Goal: Task Accomplishment & Management: Manage account settings

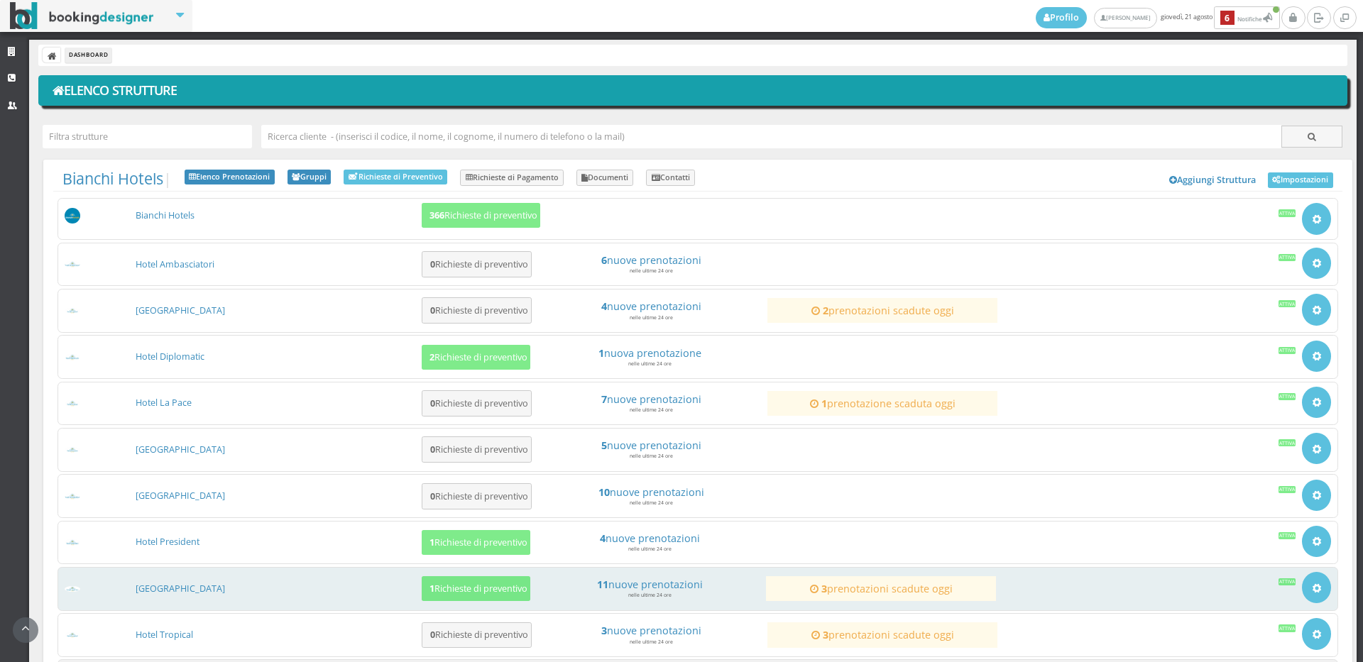
scroll to position [136, 0]
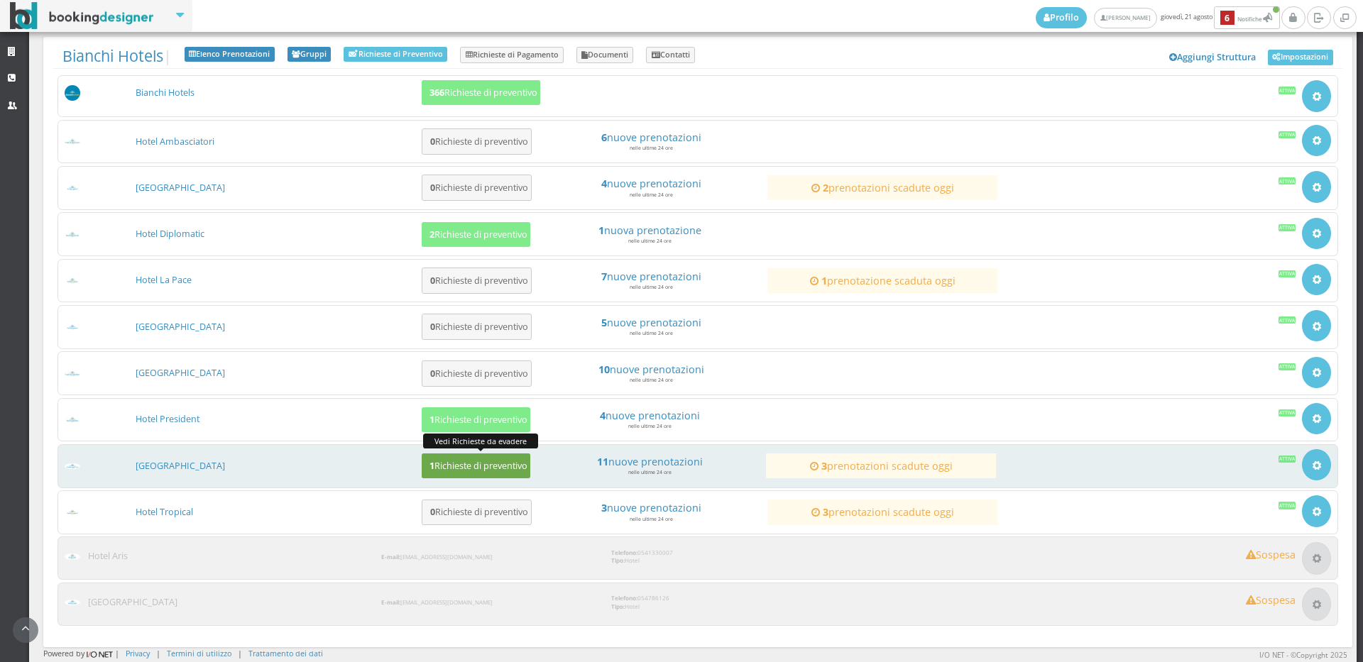
click at [477, 468] on h5 "1 Richieste di preventivo" at bounding box center [476, 466] width 102 height 11
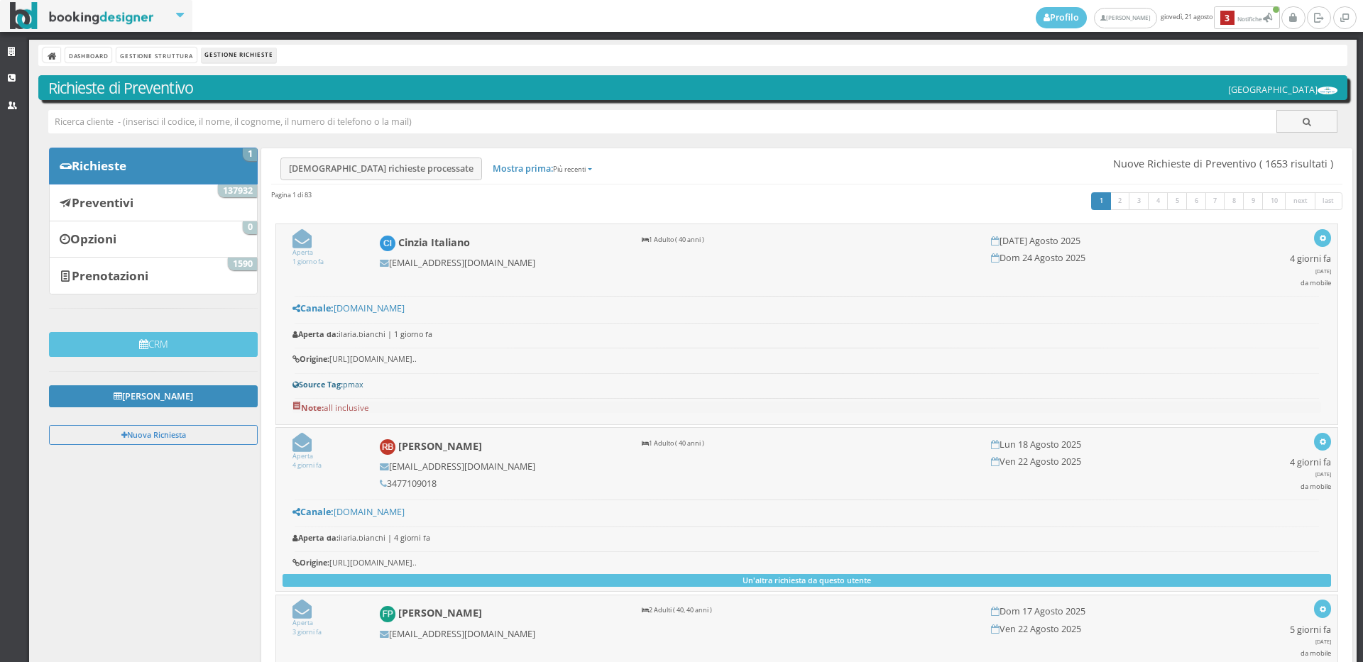
click at [155, 202] on link "Preventivi 137932" at bounding box center [153, 202] width 209 height 37
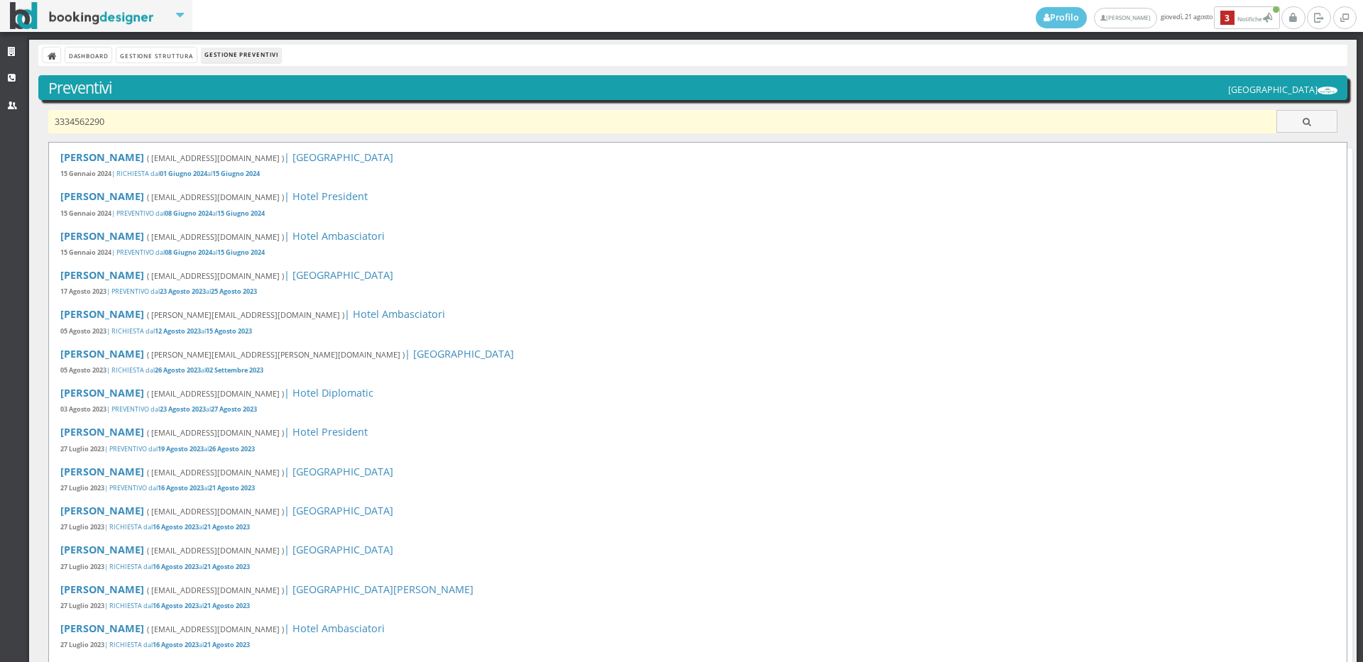
type input "3334562290"
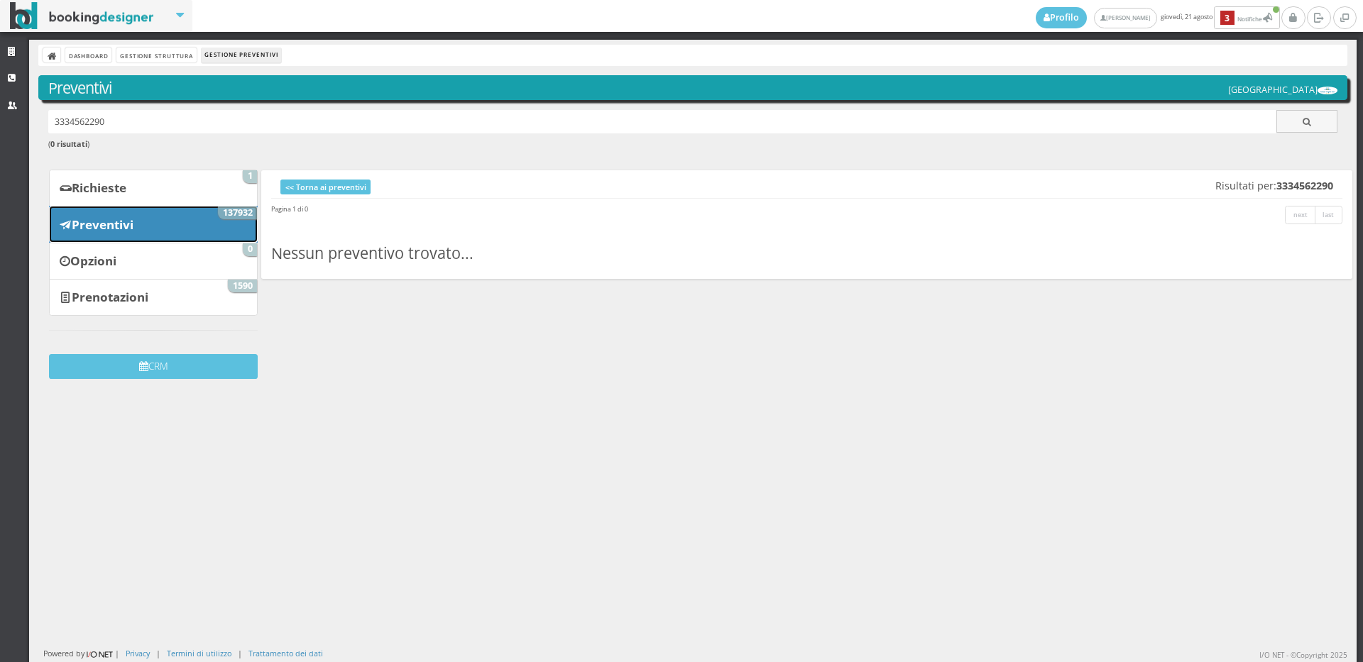
click at [155, 238] on link "Preventivi 137932" at bounding box center [153, 224] width 209 height 37
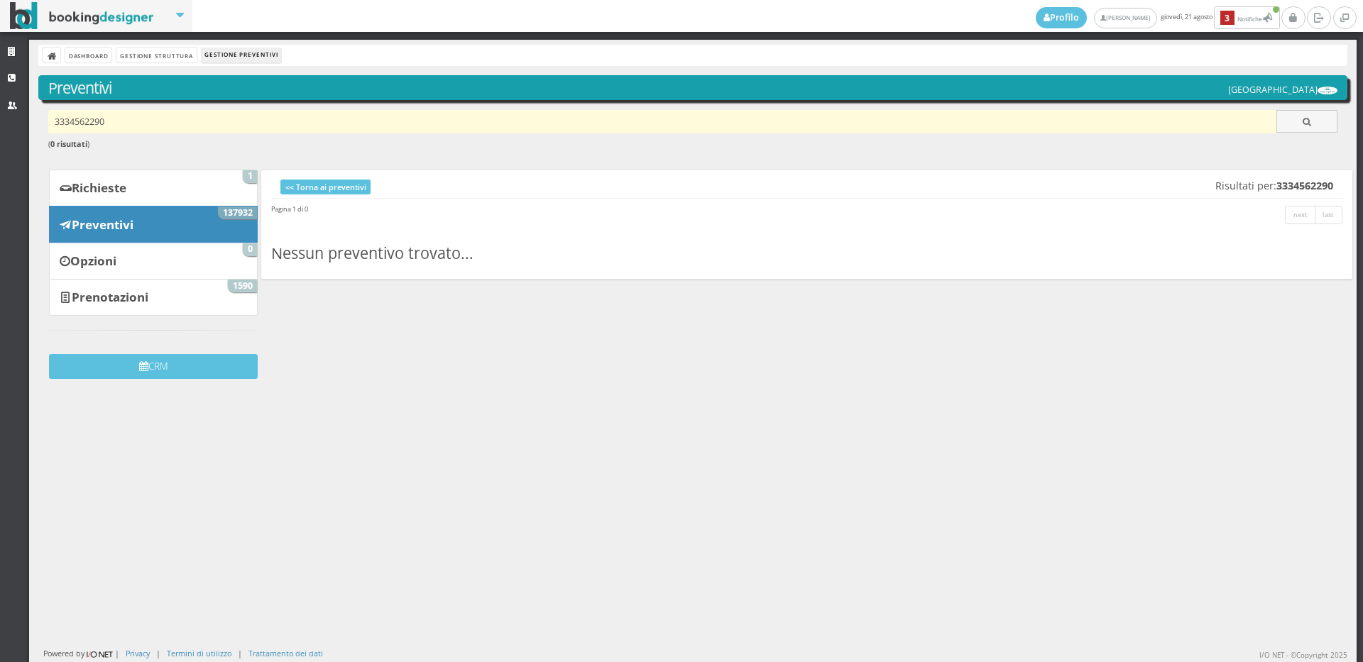
click at [135, 120] on input "3334562290" at bounding box center [662, 121] width 1229 height 23
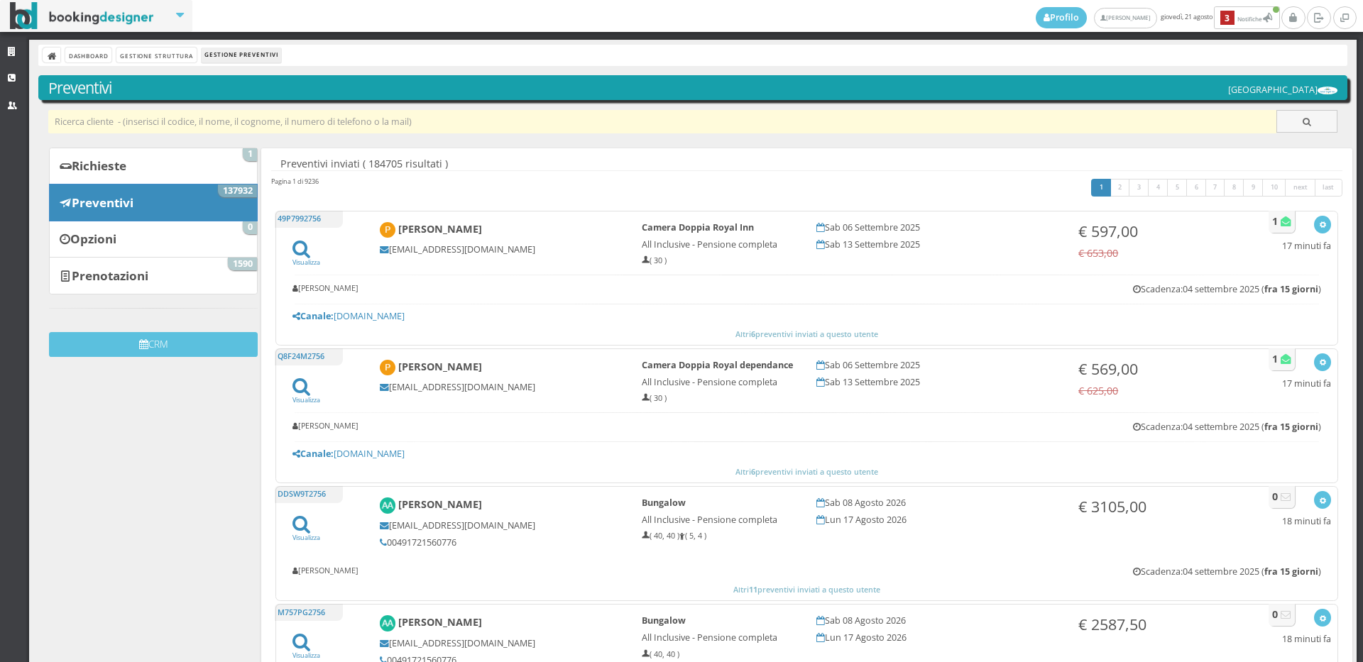
click at [233, 127] on input "text" at bounding box center [662, 121] width 1229 height 23
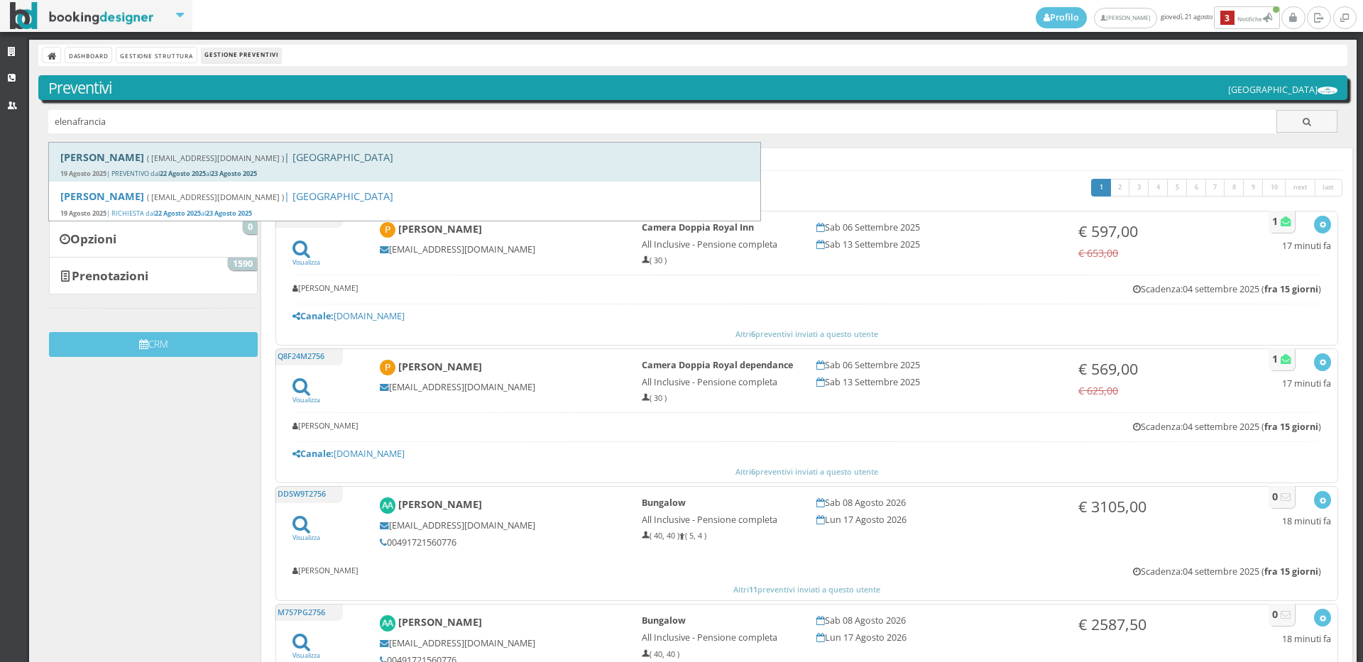
type input "elenafrancia"
click at [236, 174] on b "23 Agosto 2025" at bounding box center [234, 173] width 46 height 9
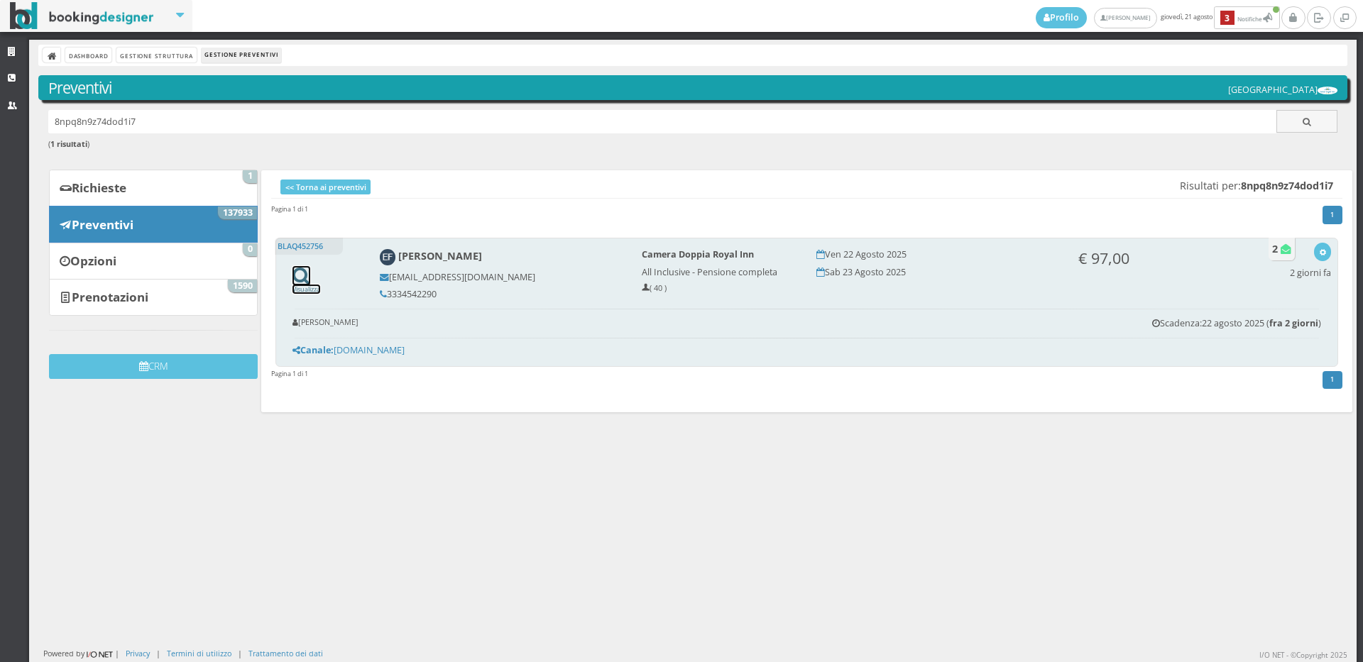
click at [292, 289] on link "Visualizza" at bounding box center [306, 284] width 28 height 18
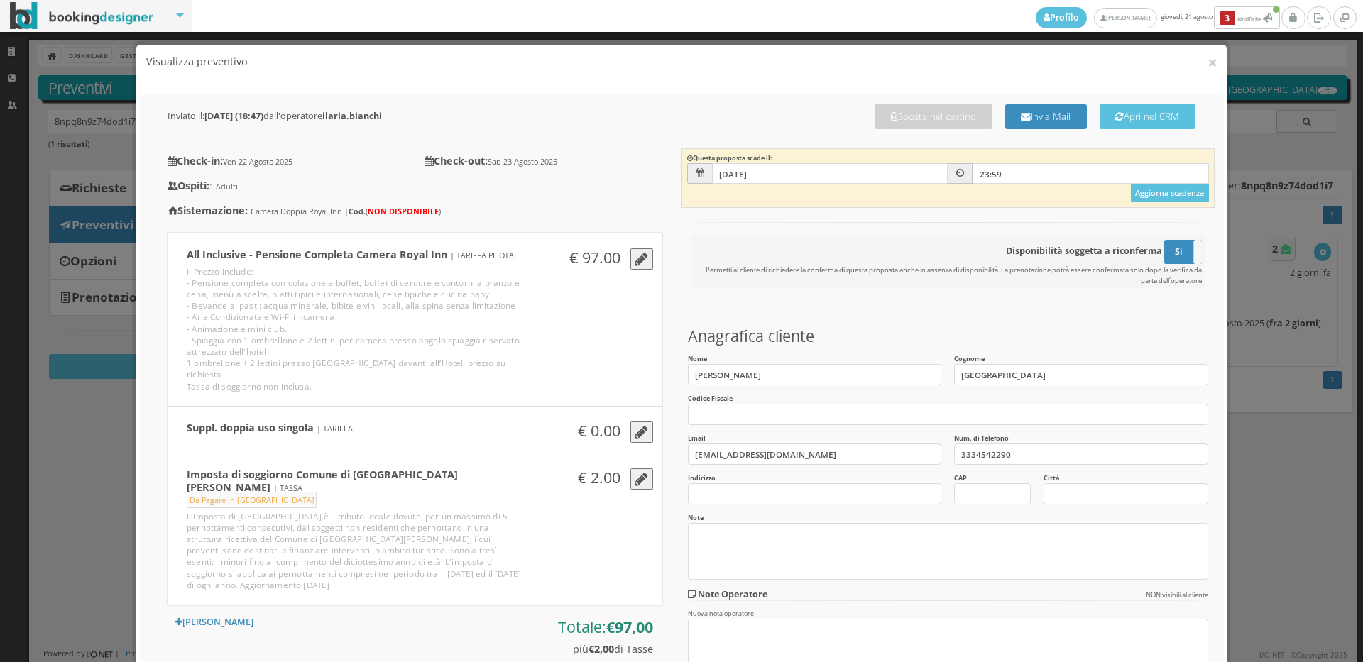
scroll to position [331, 0]
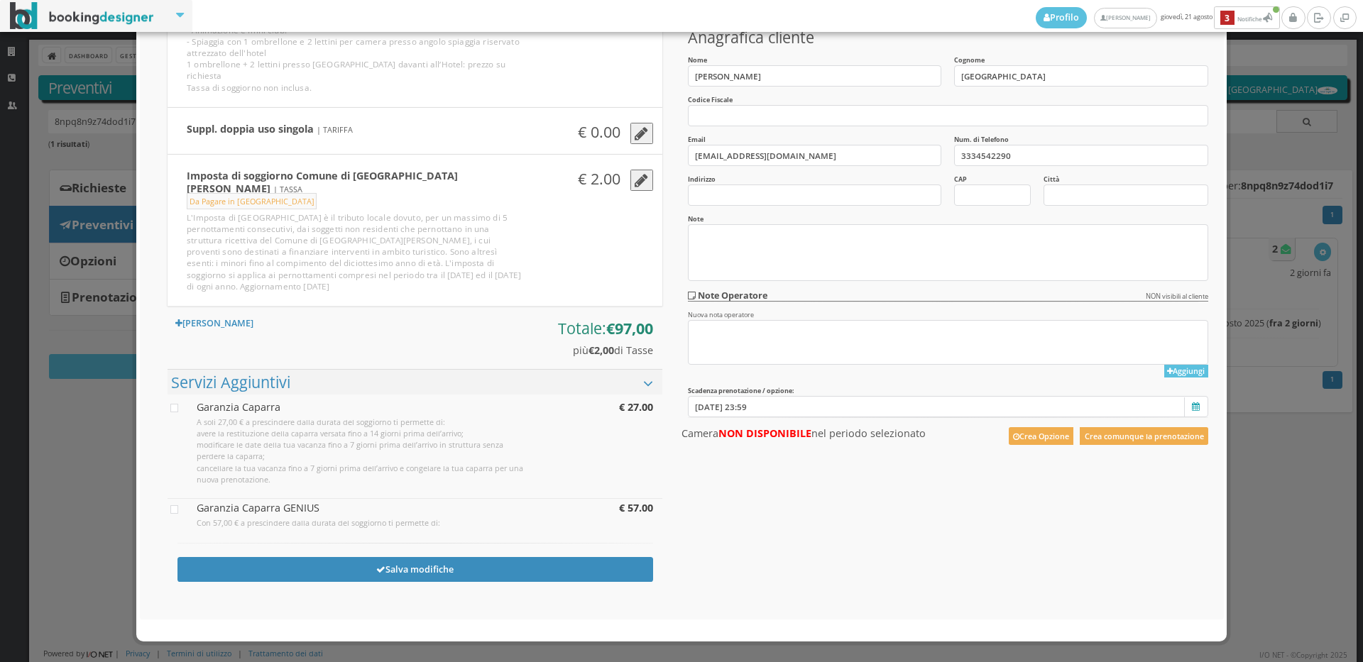
click at [1178, 425] on section "Scadenza prenotazione / opzione: 22/08/2025 23:59 Seleziona la data di scadenza…" at bounding box center [947, 407] width 533 height 40
click at [1158, 443] on button "Crea comunque la prenotazione" at bounding box center [1144, 436] width 128 height 18
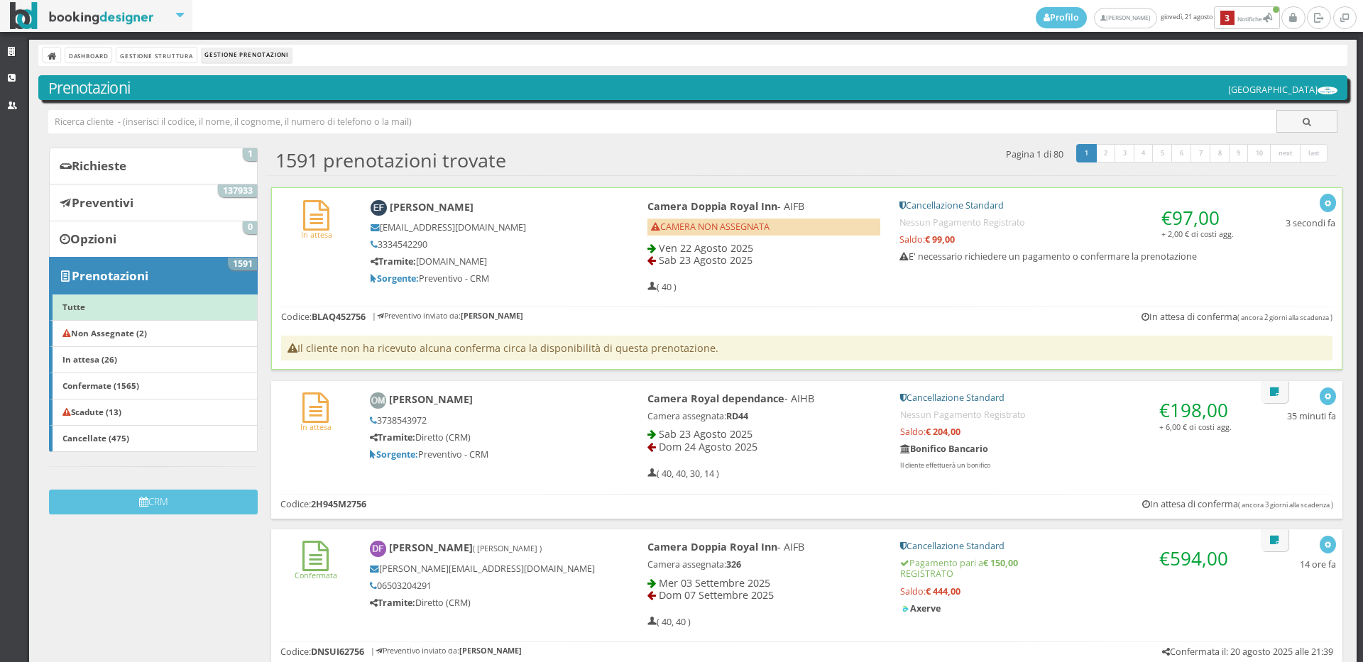
click at [348, 243] on div "In attesa" at bounding box center [316, 220] width 89 height 53
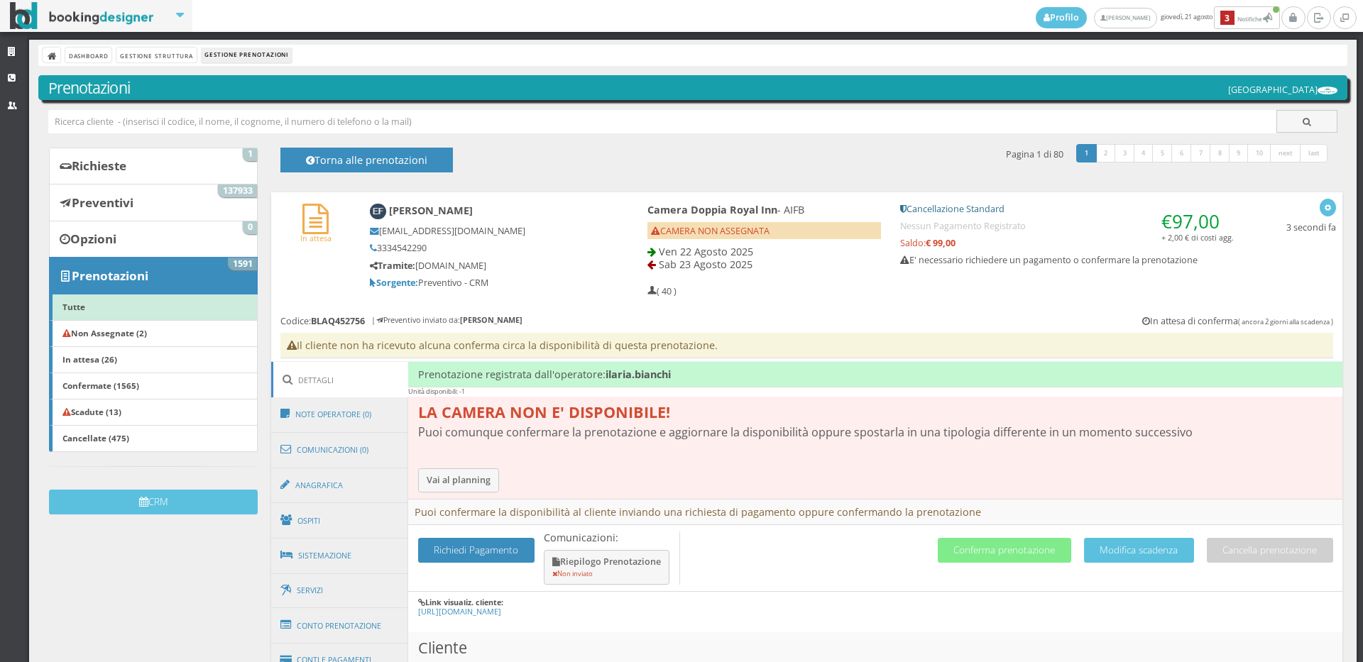
scroll to position [236, 0]
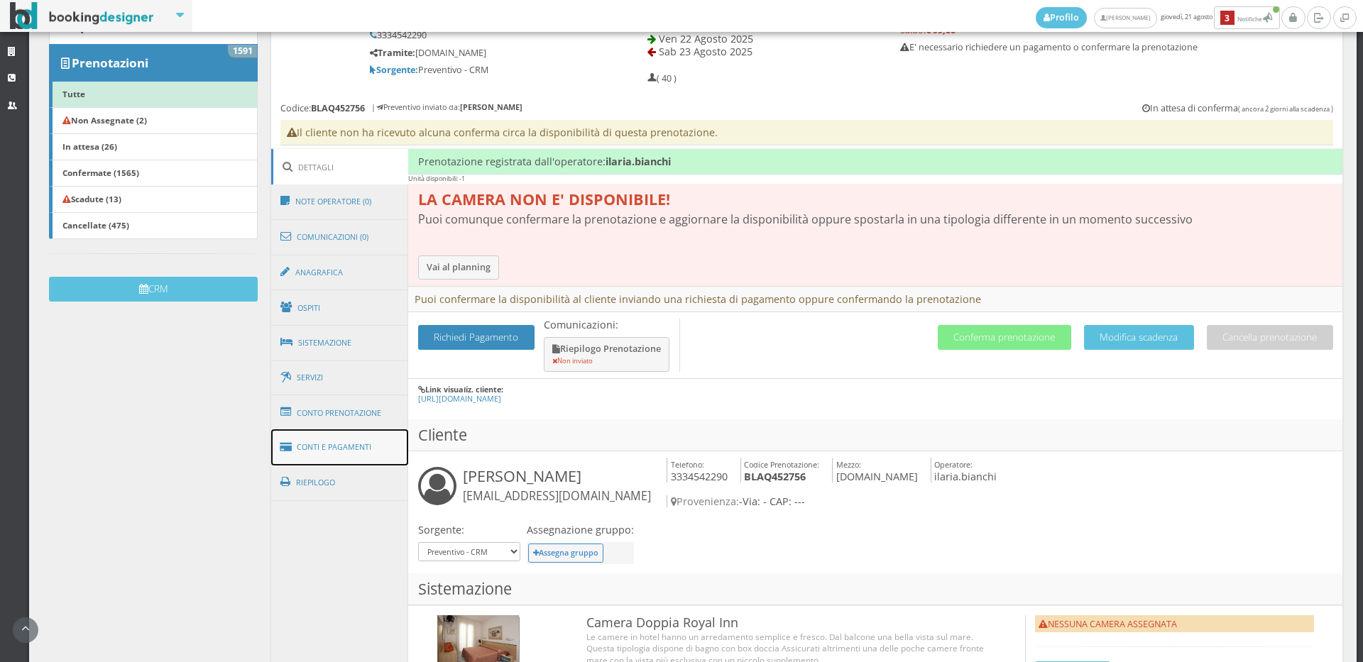
click at [336, 437] on link "Conti e Pagamenti" at bounding box center [340, 447] width 138 height 36
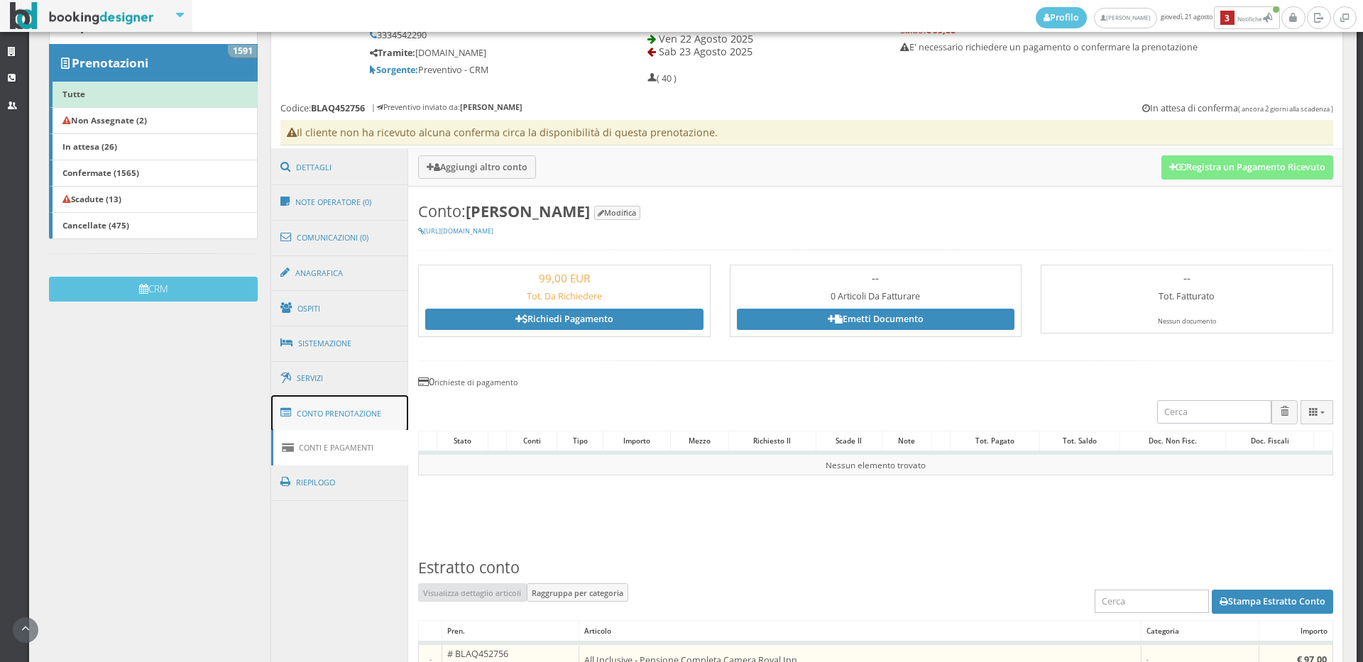
drag, startPoint x: 354, startPoint y: 402, endPoint x: 371, endPoint y: 422, distance: 26.2
click at [355, 402] on link "Conto Prenotazione" at bounding box center [340, 413] width 138 height 37
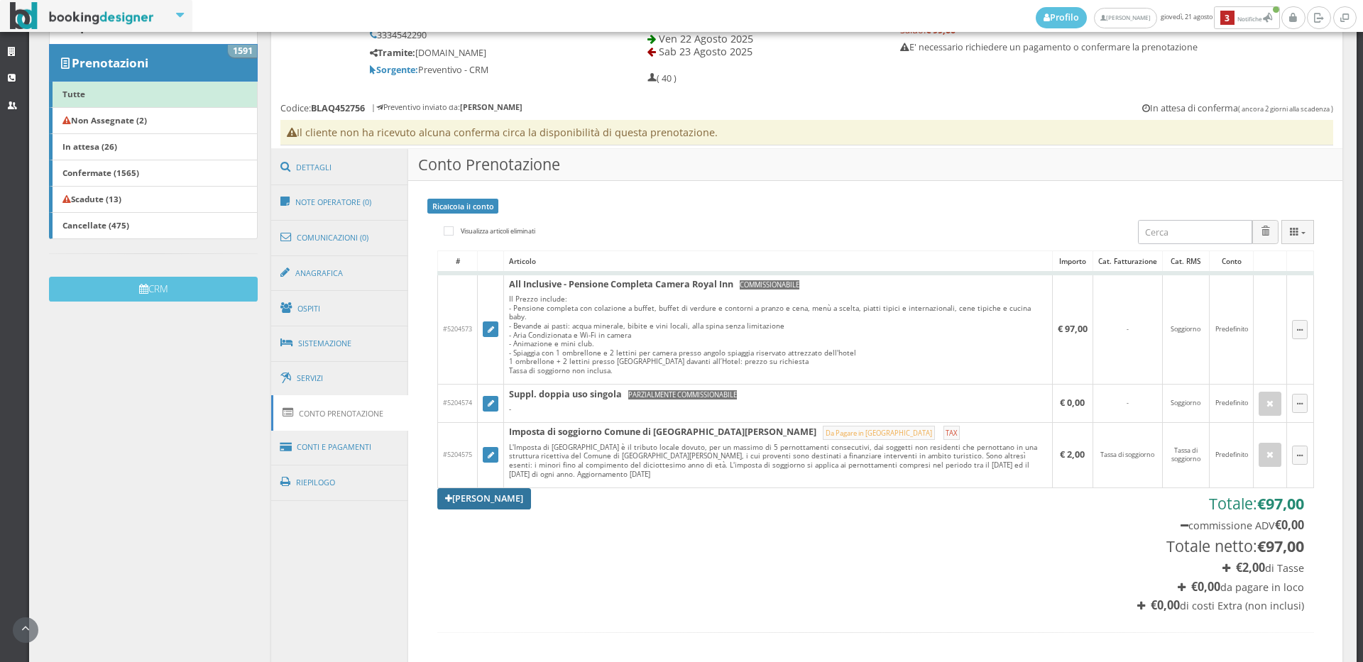
click at [503, 495] on link "[PERSON_NAME]" at bounding box center [484, 498] width 94 height 21
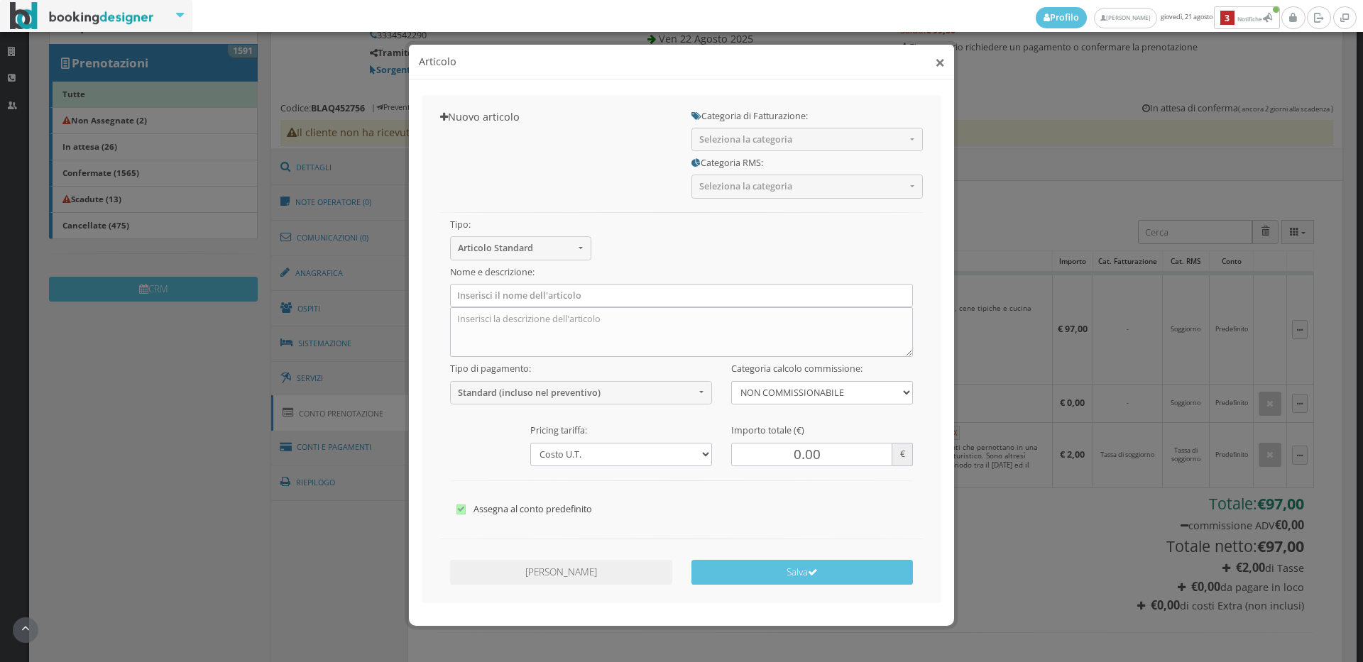
click at [935, 60] on button "×" at bounding box center [940, 62] width 10 height 18
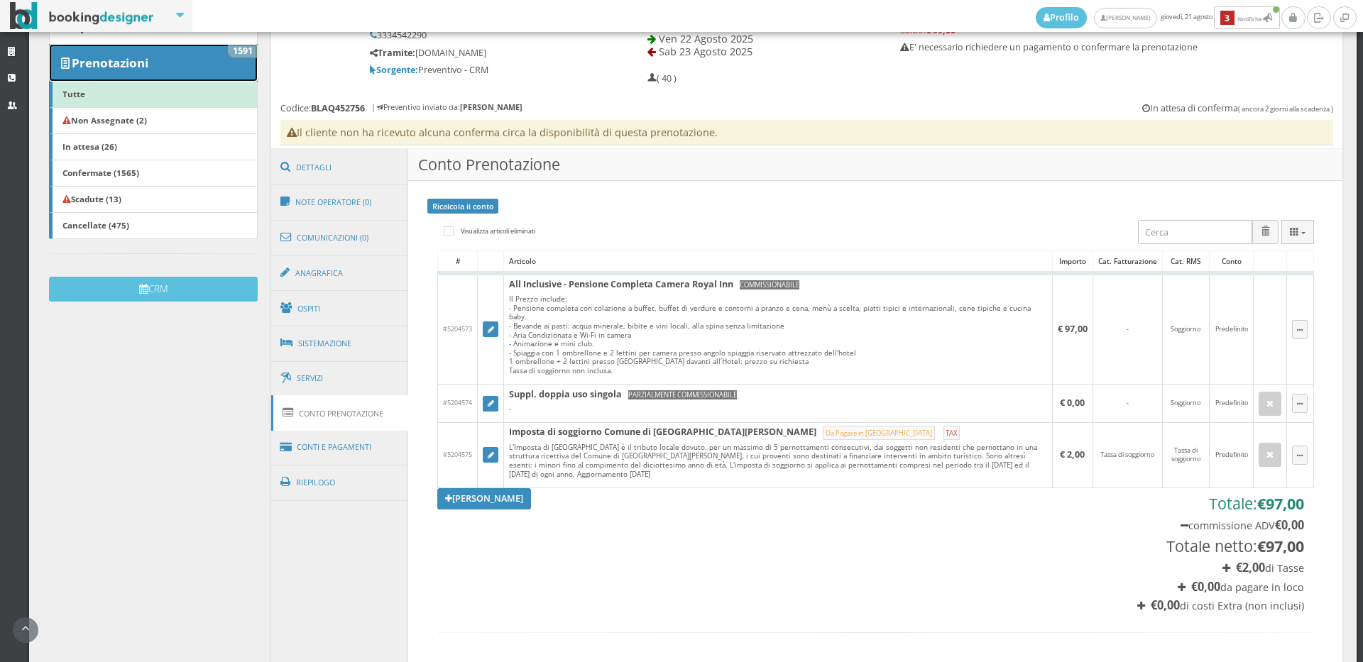
click at [235, 65] on link "Prenotazioni 1591" at bounding box center [153, 62] width 209 height 37
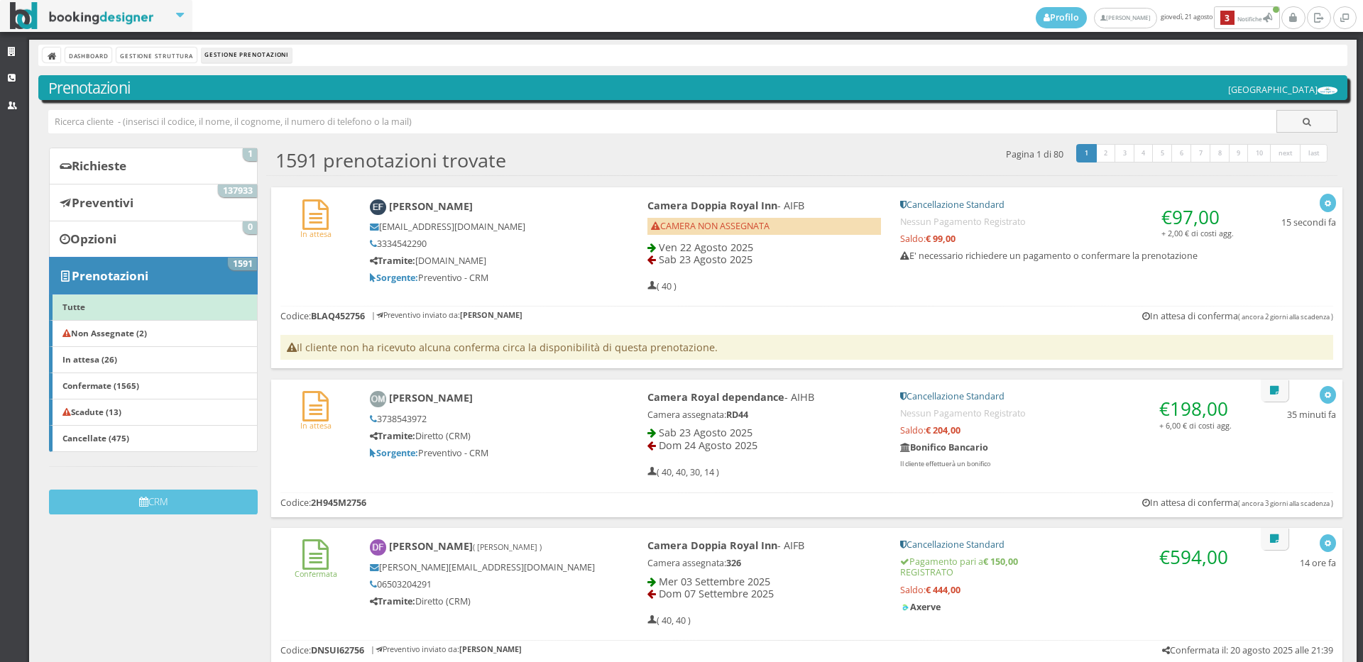
click at [333, 286] on div "In attesa Elena Francia elenafrancia61@gmail.com 3334542290 Tramite: www.bianch…" at bounding box center [806, 242] width 1071 height 111
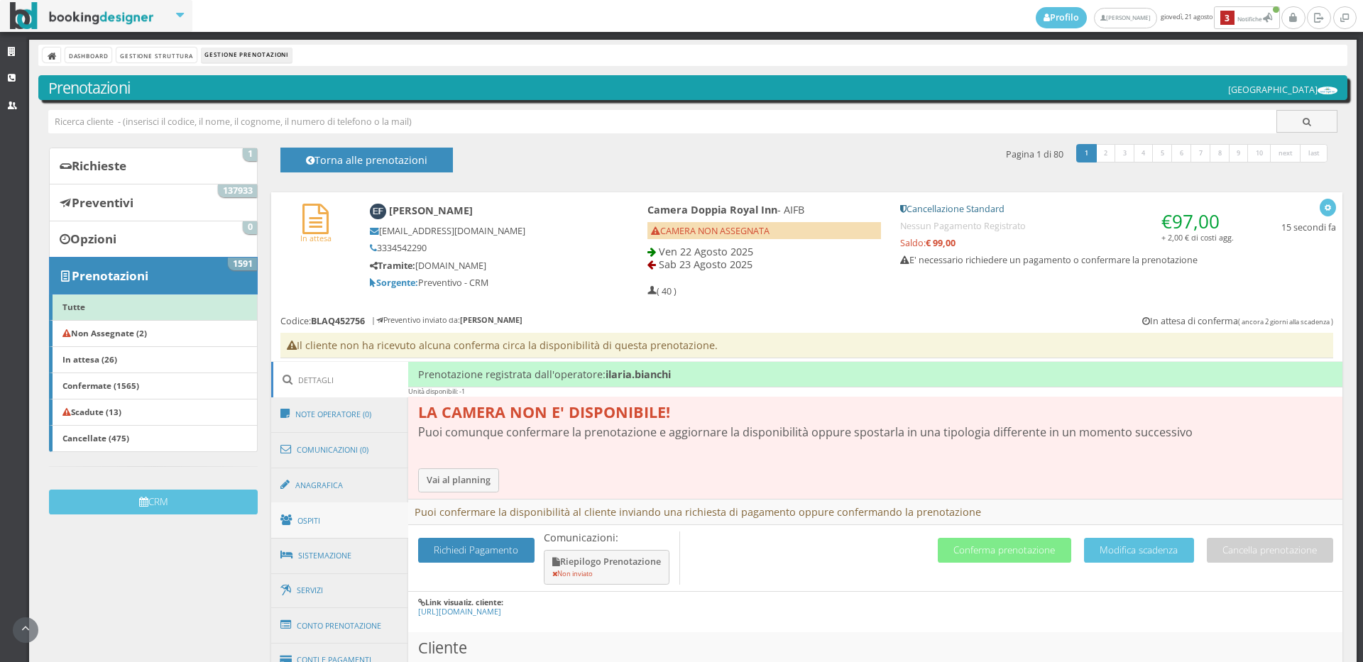
scroll to position [158, 0]
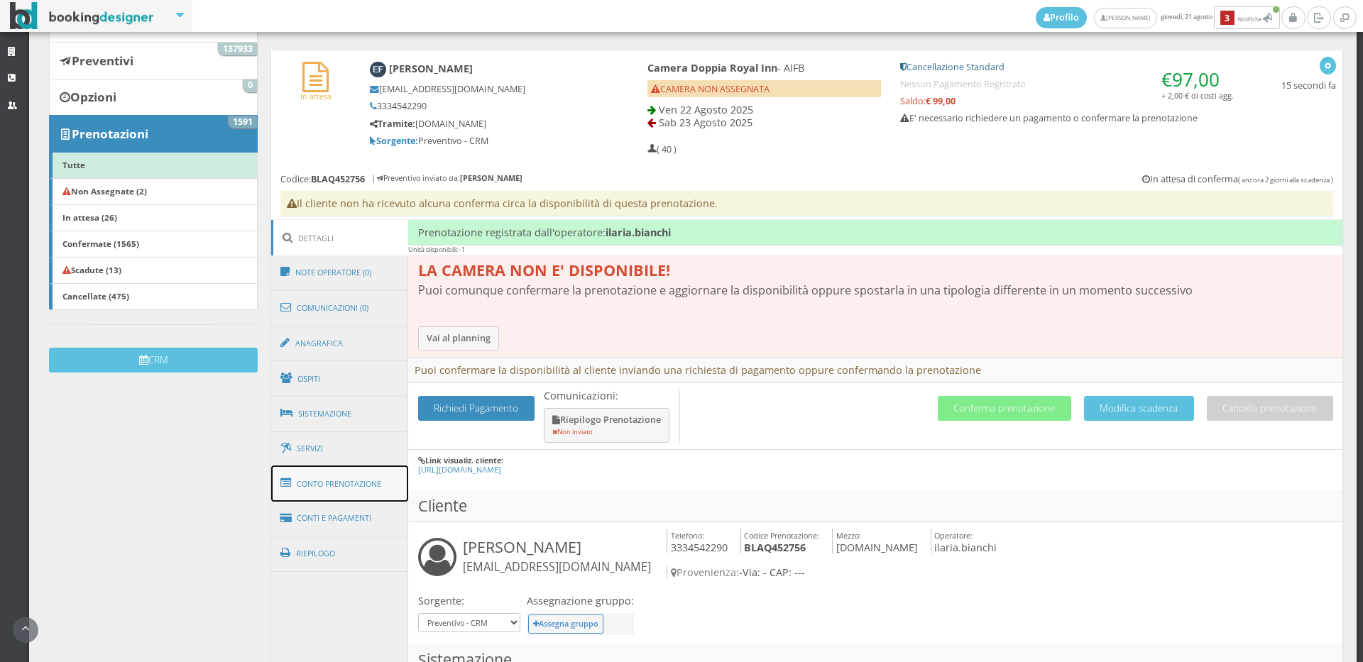
click at [366, 480] on link "Conto Prenotazione" at bounding box center [340, 484] width 138 height 37
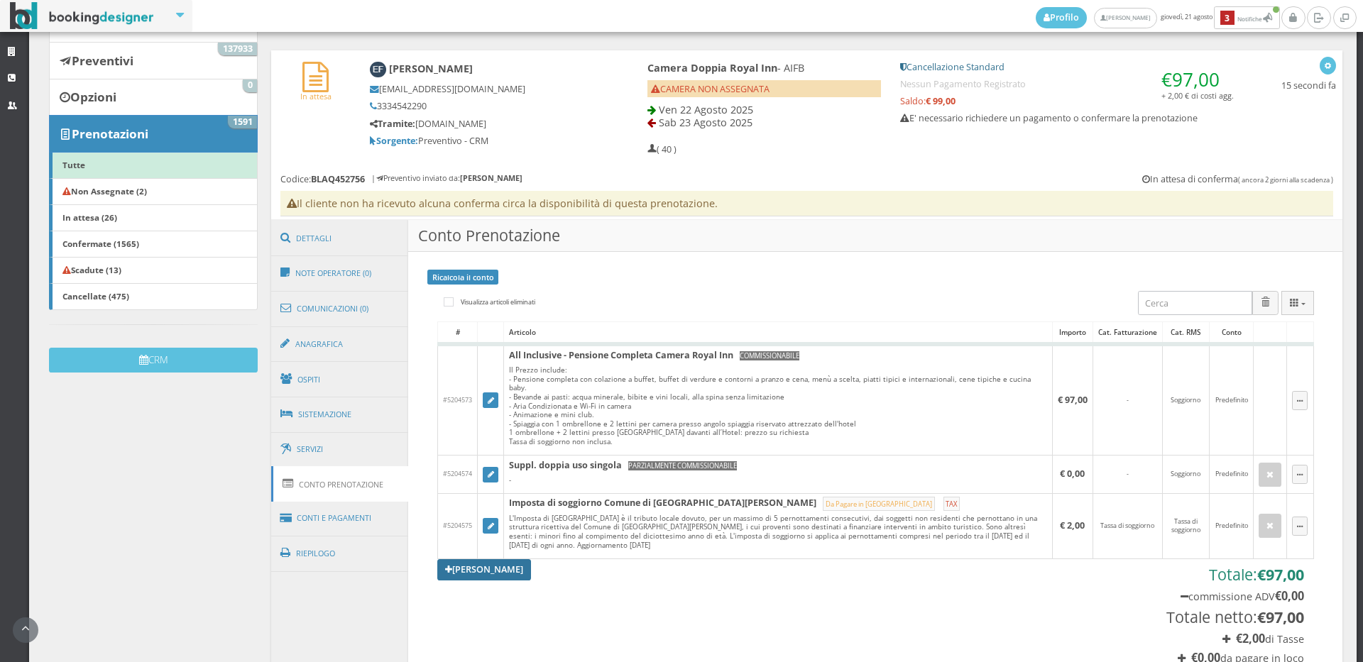
click at [516, 564] on link "[PERSON_NAME]" at bounding box center [484, 569] width 94 height 21
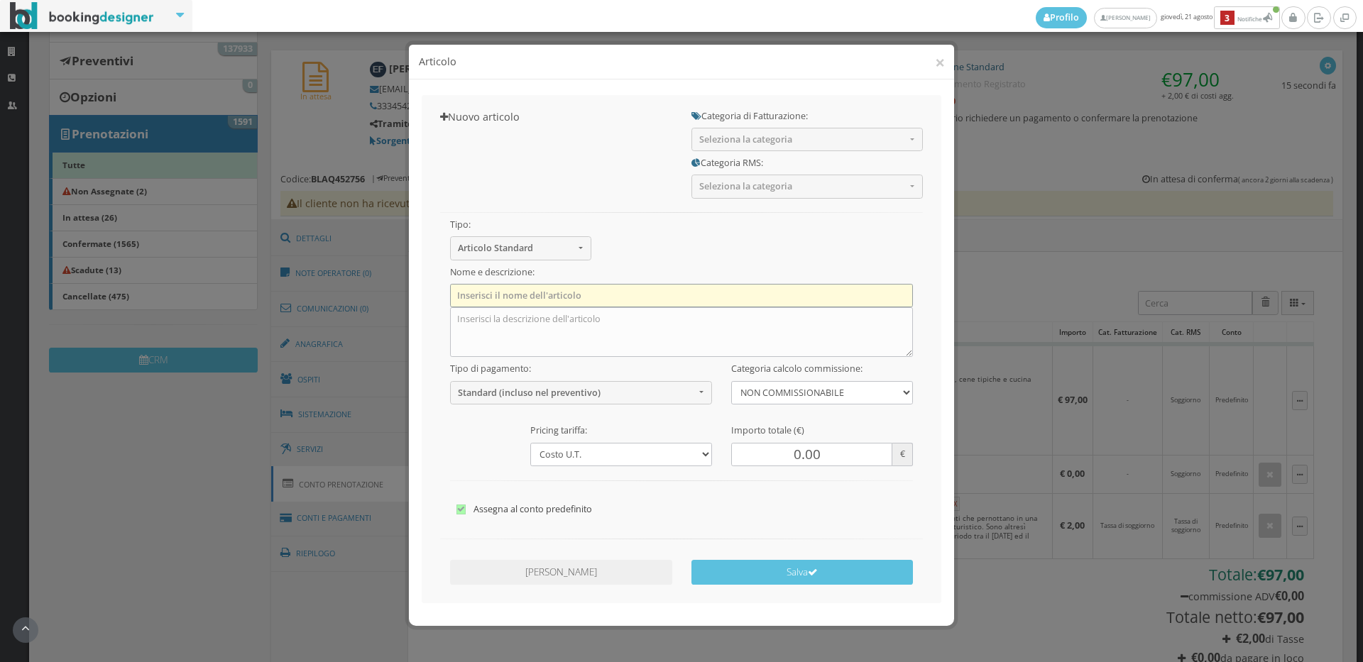
click at [625, 302] on input "text" at bounding box center [682, 295] width 464 height 23
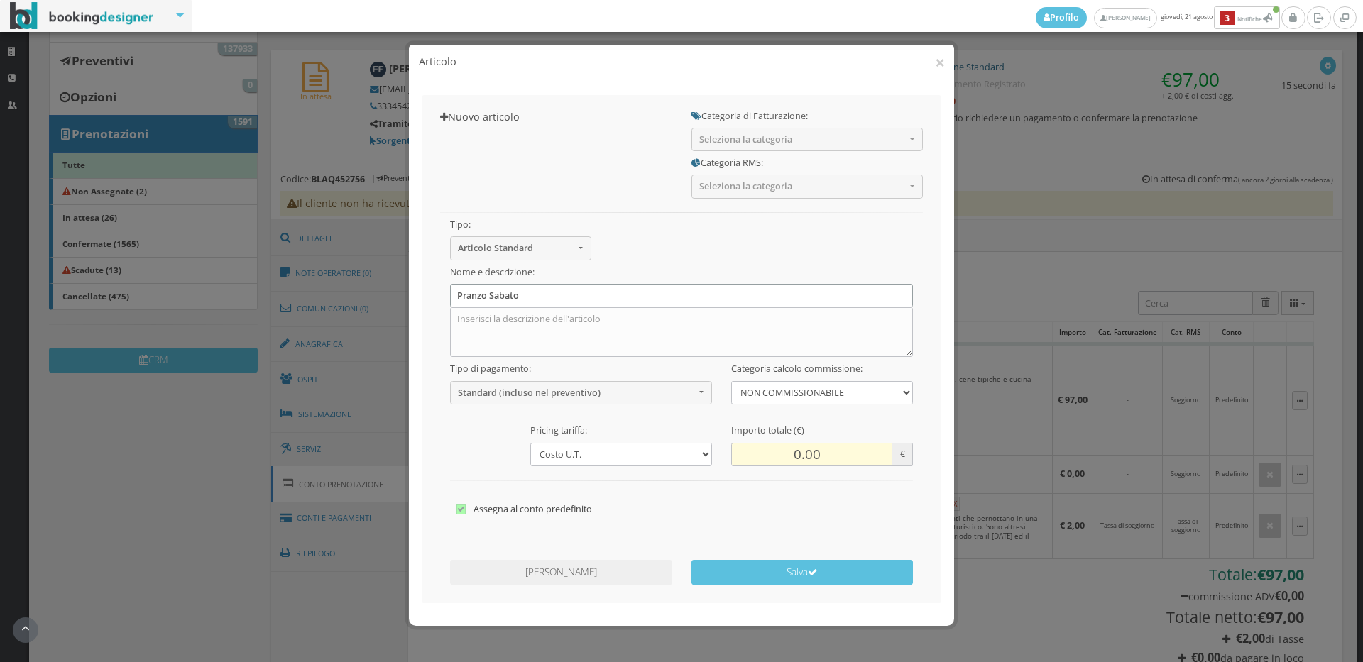
type input "Pranzo Sabato"
drag, startPoint x: 824, startPoint y: 460, endPoint x: 741, endPoint y: 459, distance: 83.1
click at [741, 459] on input "0.00" at bounding box center [811, 454] width 161 height 23
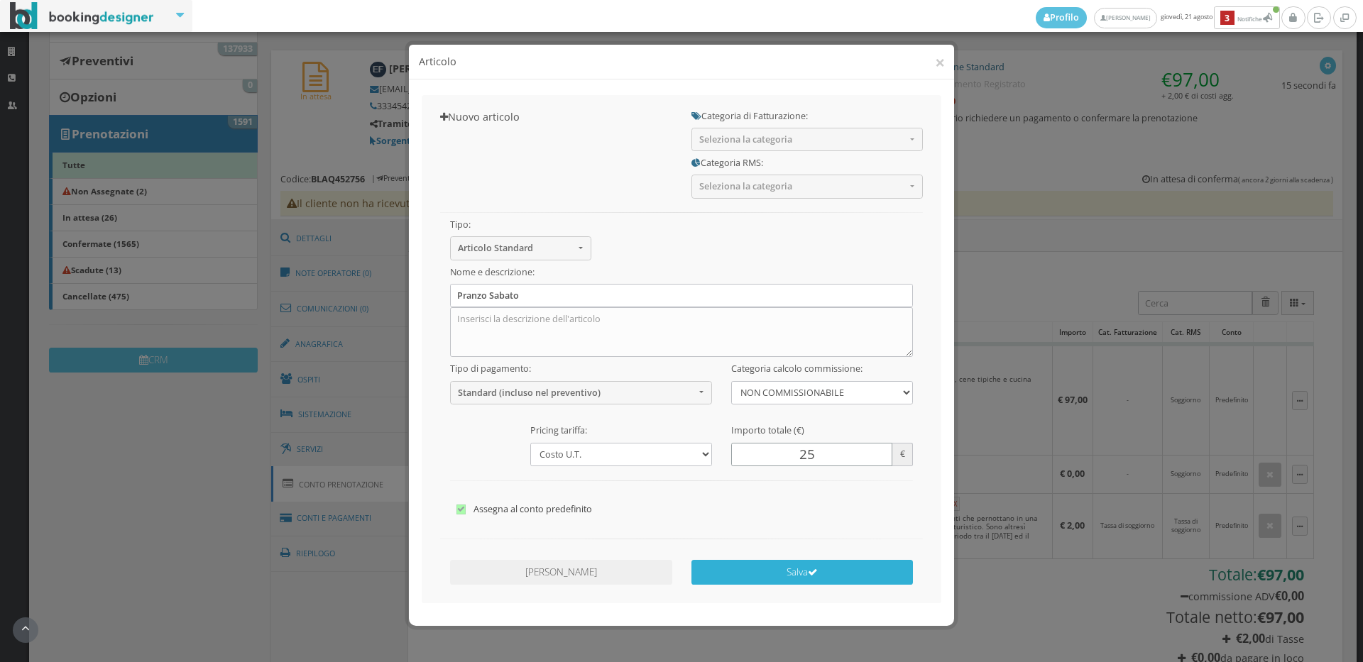
type input "25"
click at [786, 578] on button "Salva" at bounding box center [802, 572] width 222 height 25
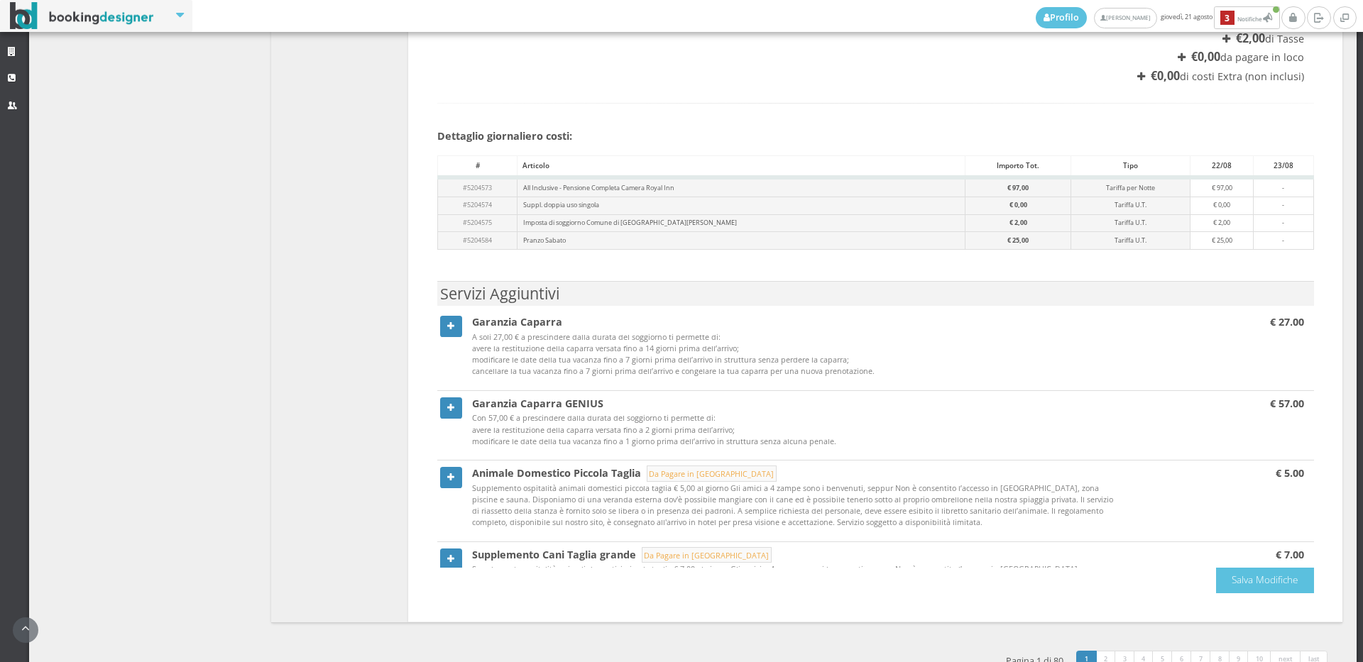
scroll to position [900, 0]
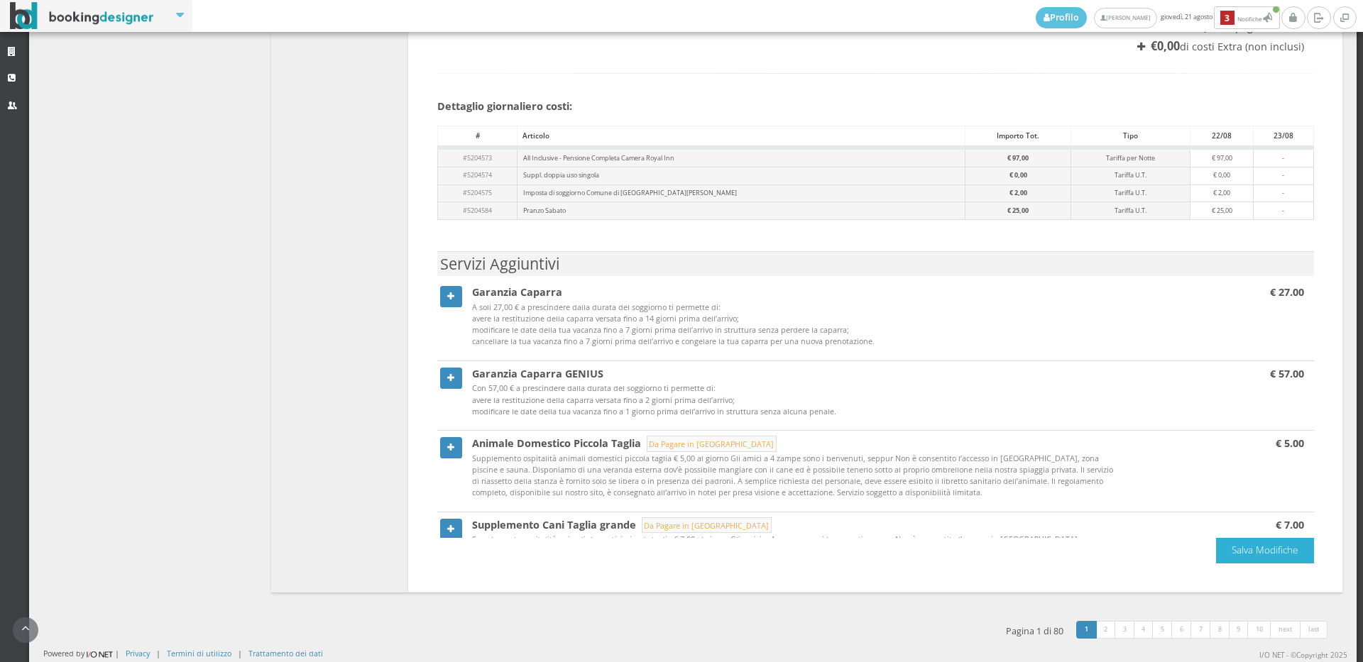
click at [1234, 555] on button "Salva Modifiche" at bounding box center [1265, 550] width 98 height 25
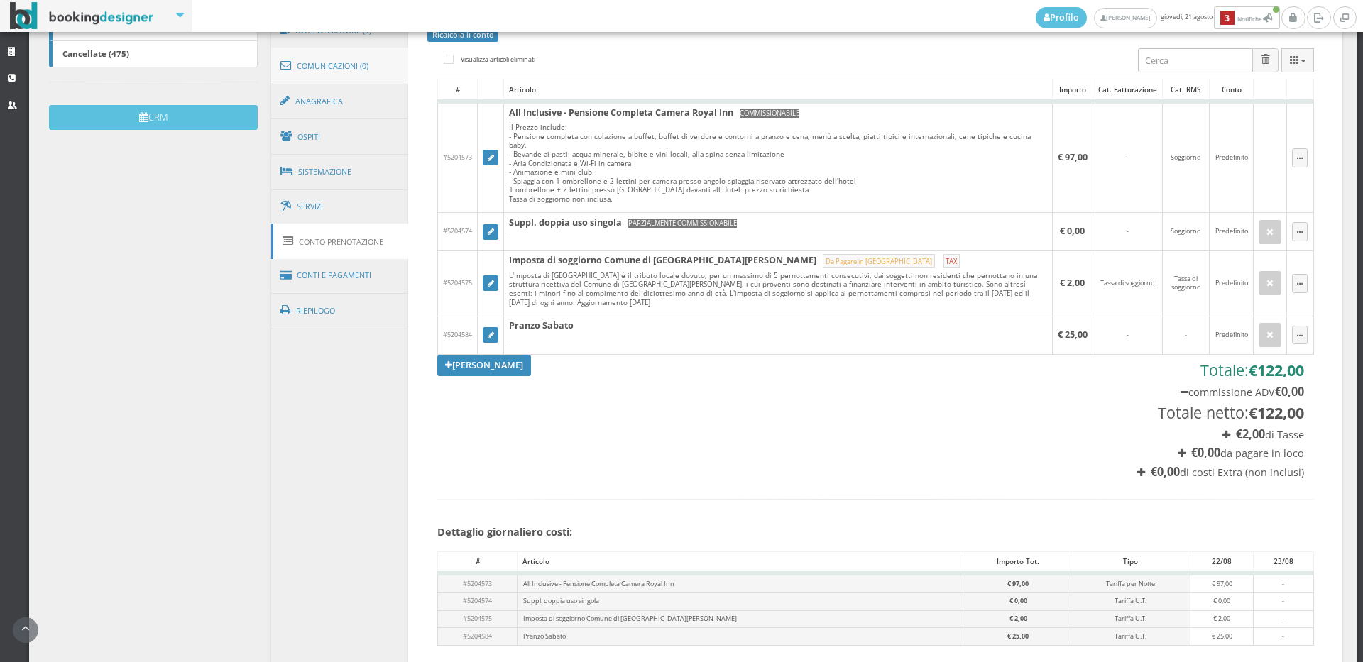
scroll to position [33, 0]
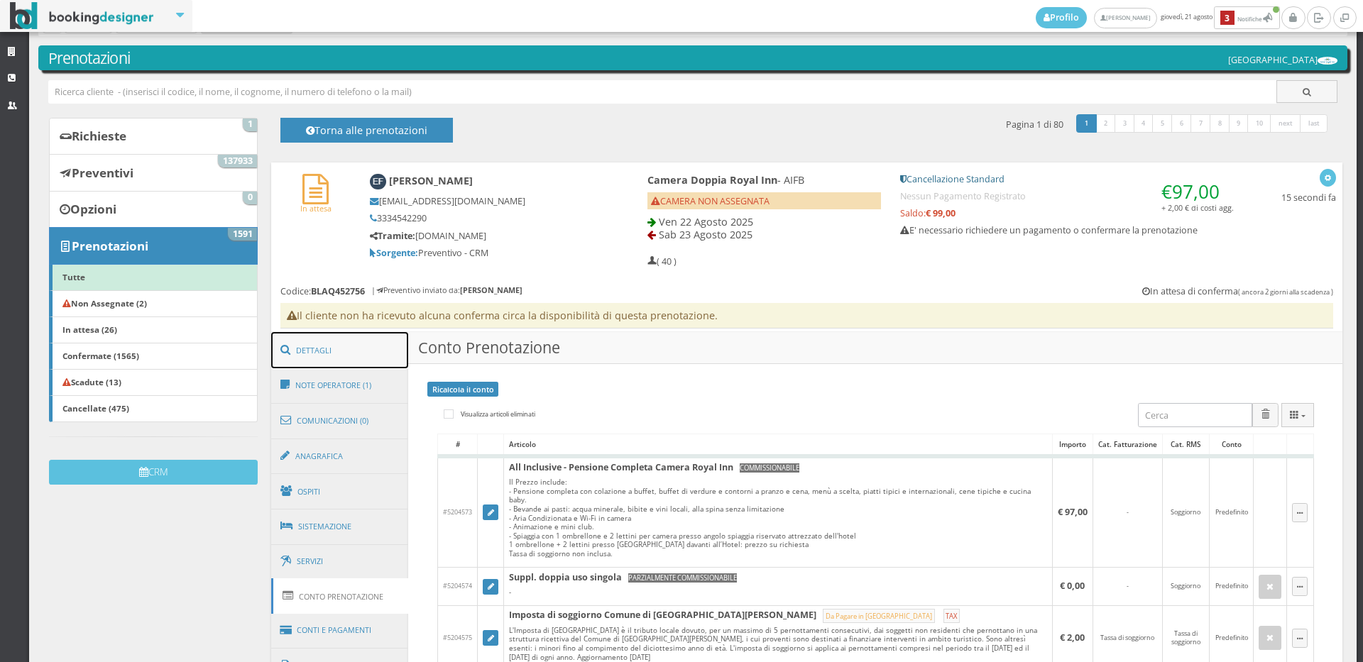
click at [346, 336] on link "Dettagli" at bounding box center [340, 350] width 138 height 37
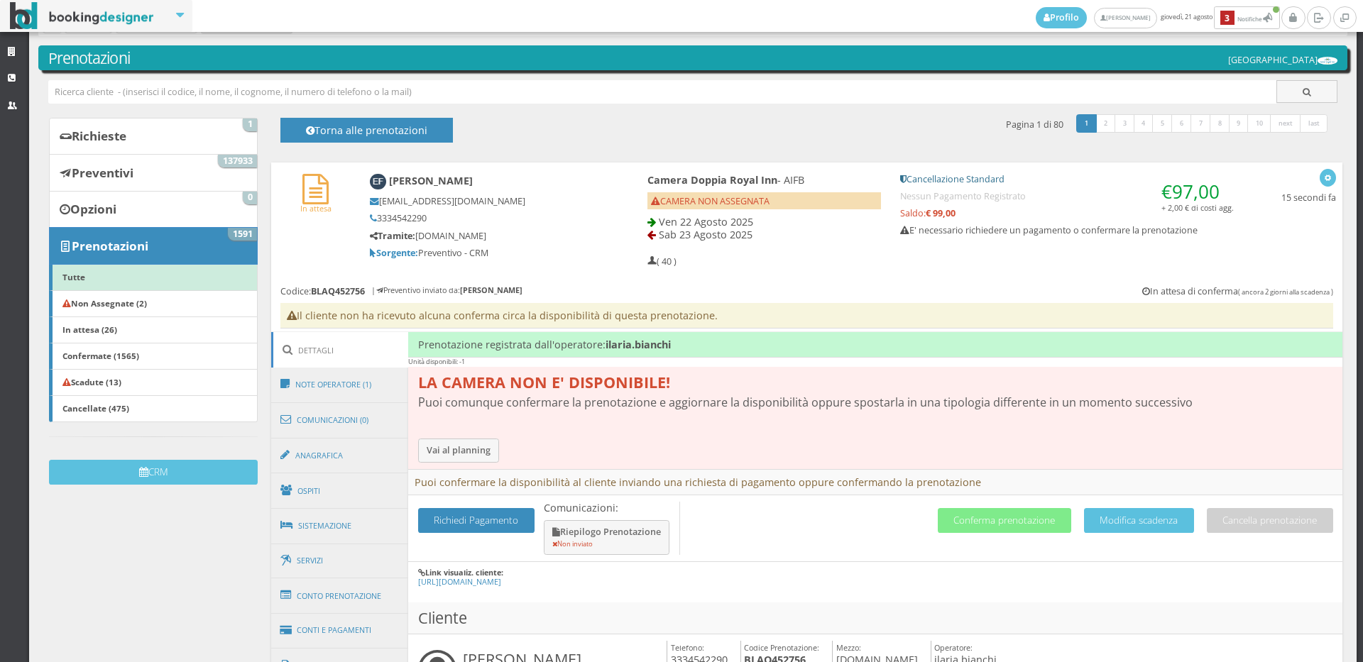
click at [977, 534] on h4 "Richiedi Pagamento Comunicazioni: Riepilogo Prenotazione Non inviato Cancella p…" at bounding box center [875, 528] width 934 height 67
click at [951, 518] on button "Conferma prenotazione" at bounding box center [1004, 520] width 133 height 25
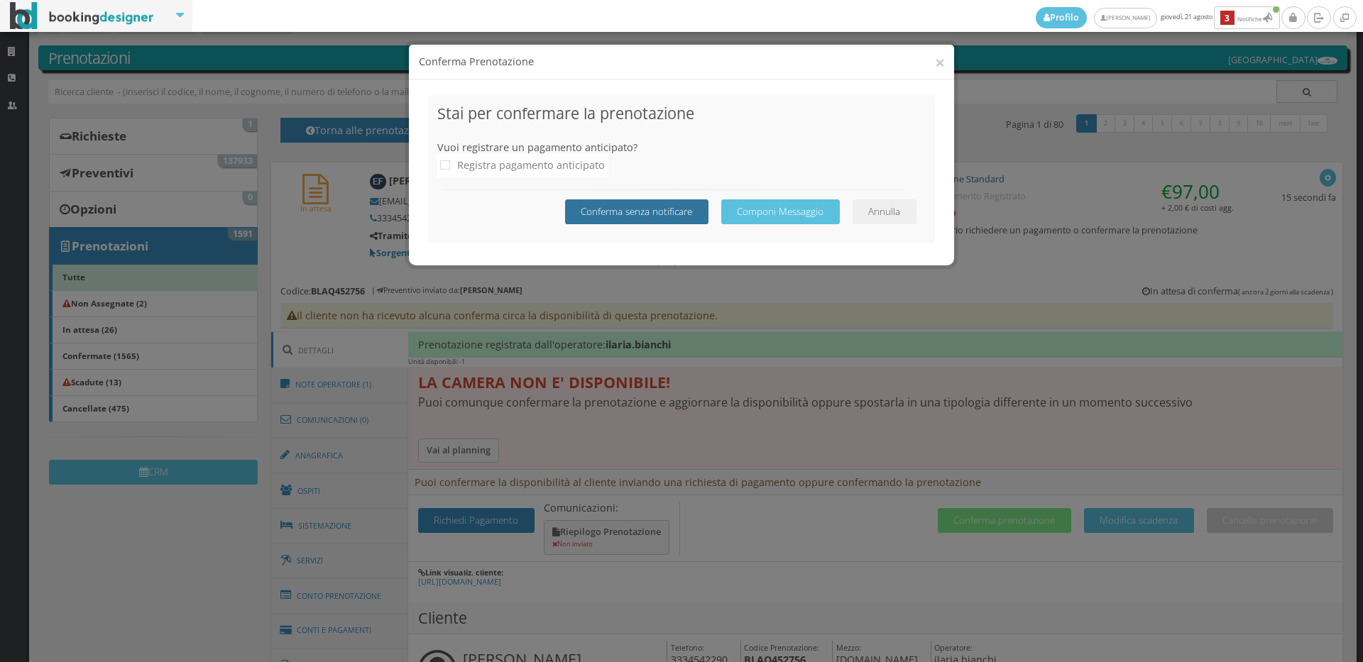
click at [617, 206] on button "Conferma senza notificare" at bounding box center [636, 211] width 143 height 25
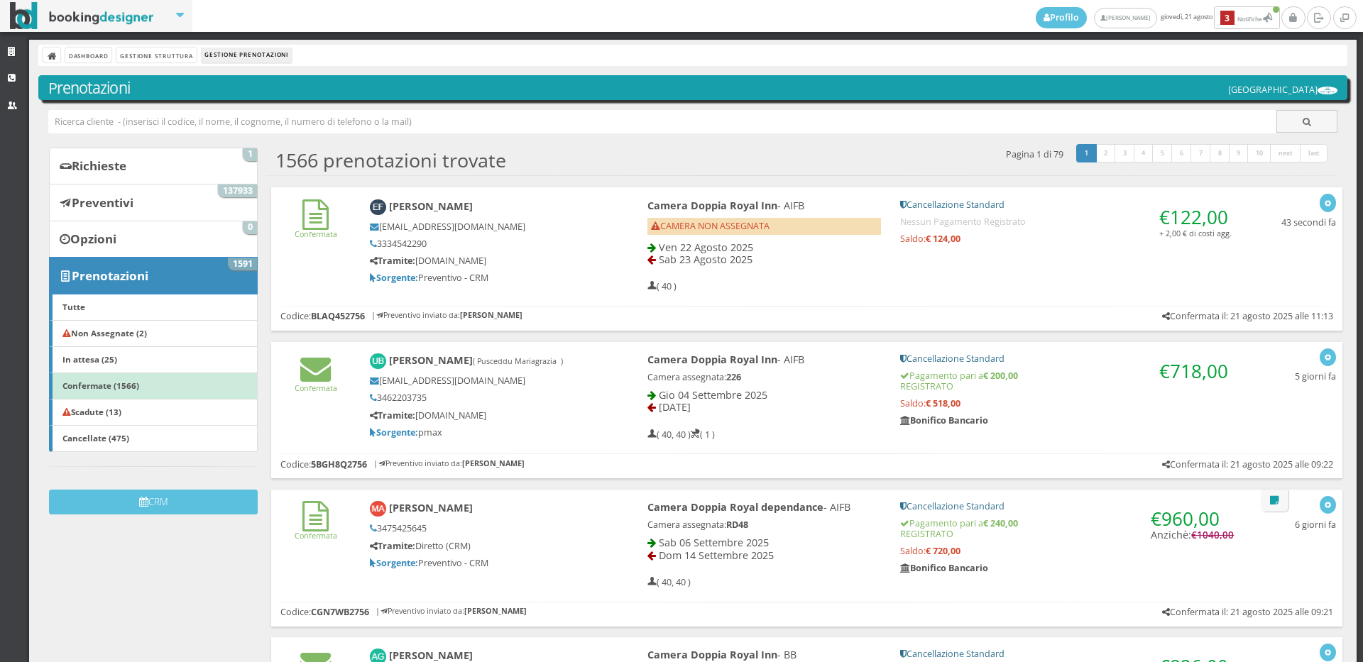
click at [329, 242] on div "Confermata" at bounding box center [315, 219] width 89 height 53
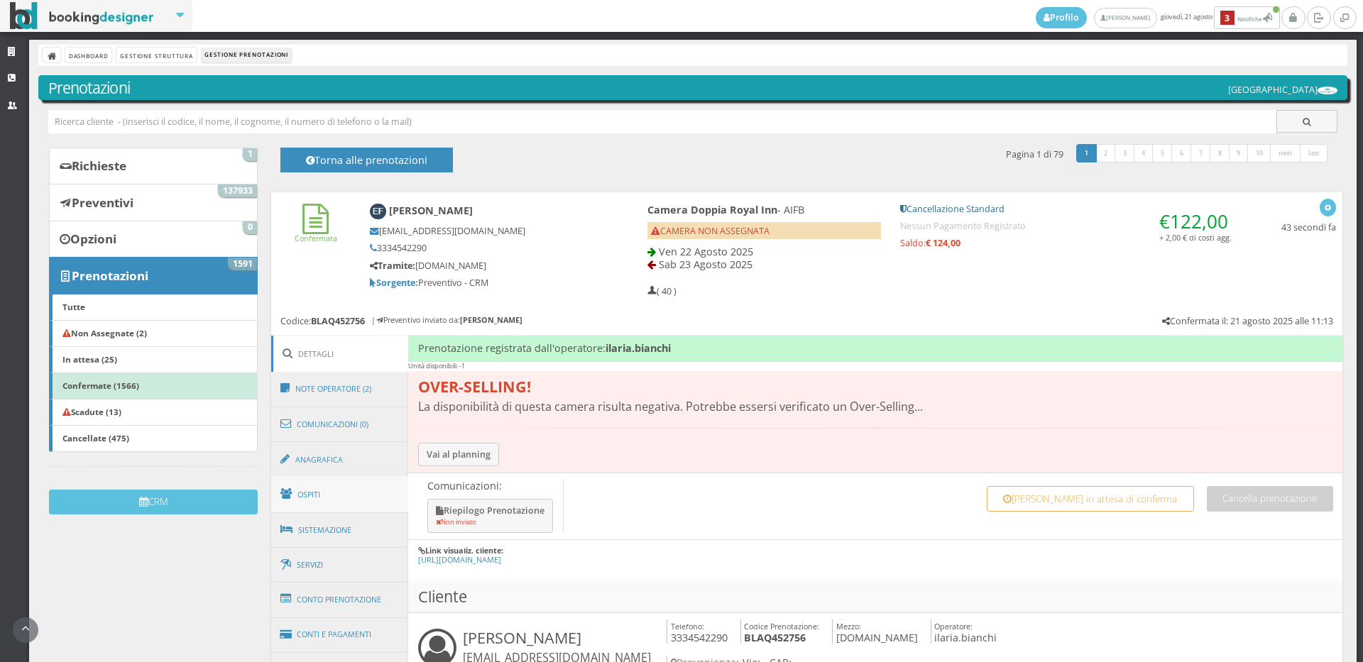
scroll to position [236, 0]
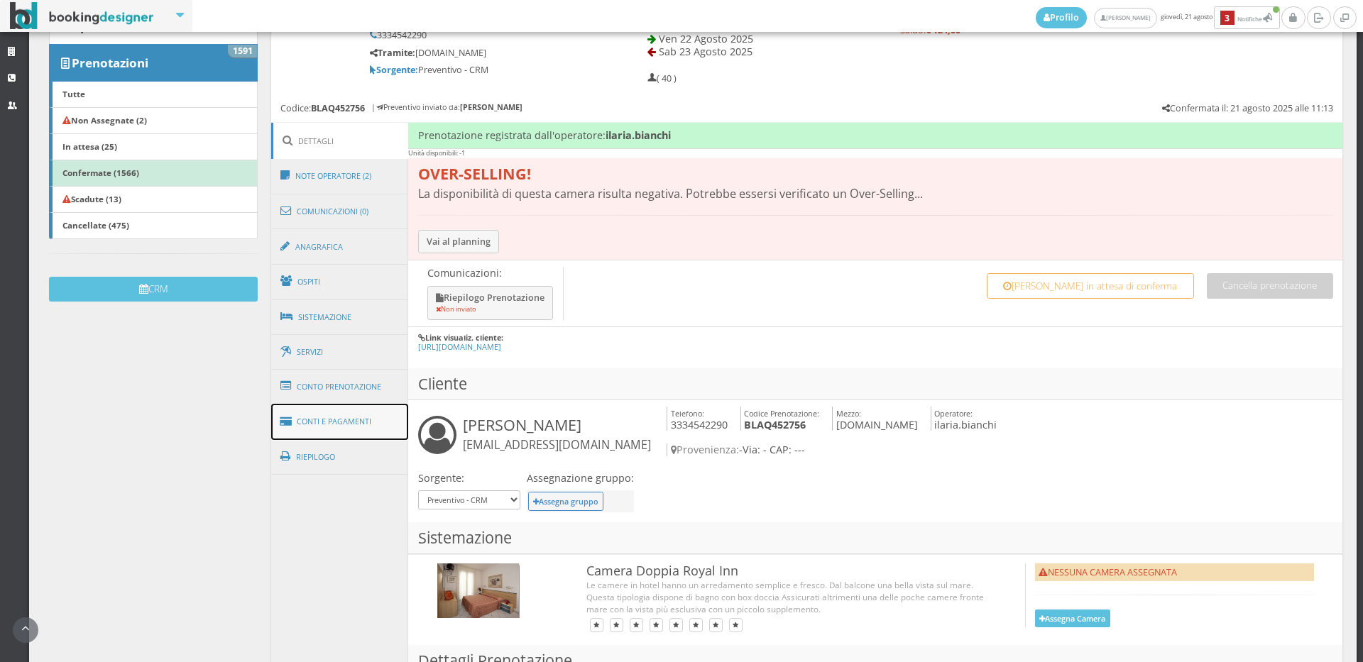
click at [390, 426] on link "Conti e Pagamenti" at bounding box center [340, 422] width 138 height 36
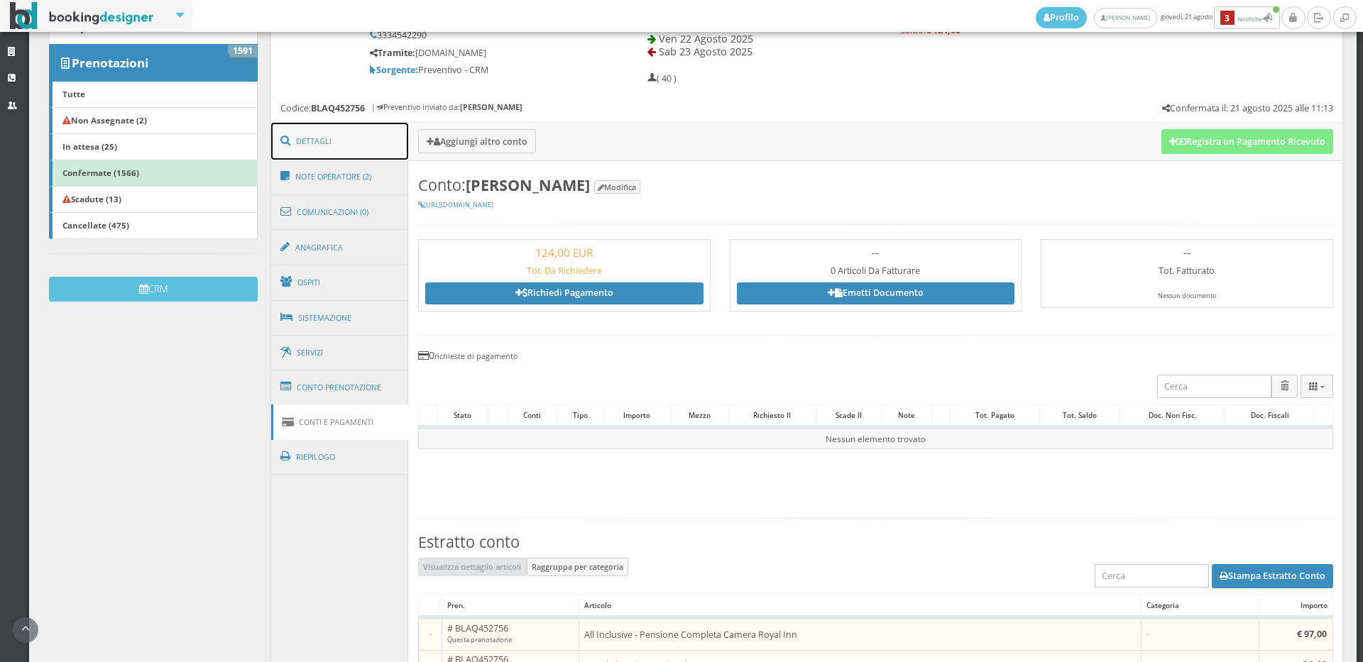
click at [334, 124] on link "Dettagli" at bounding box center [340, 141] width 138 height 37
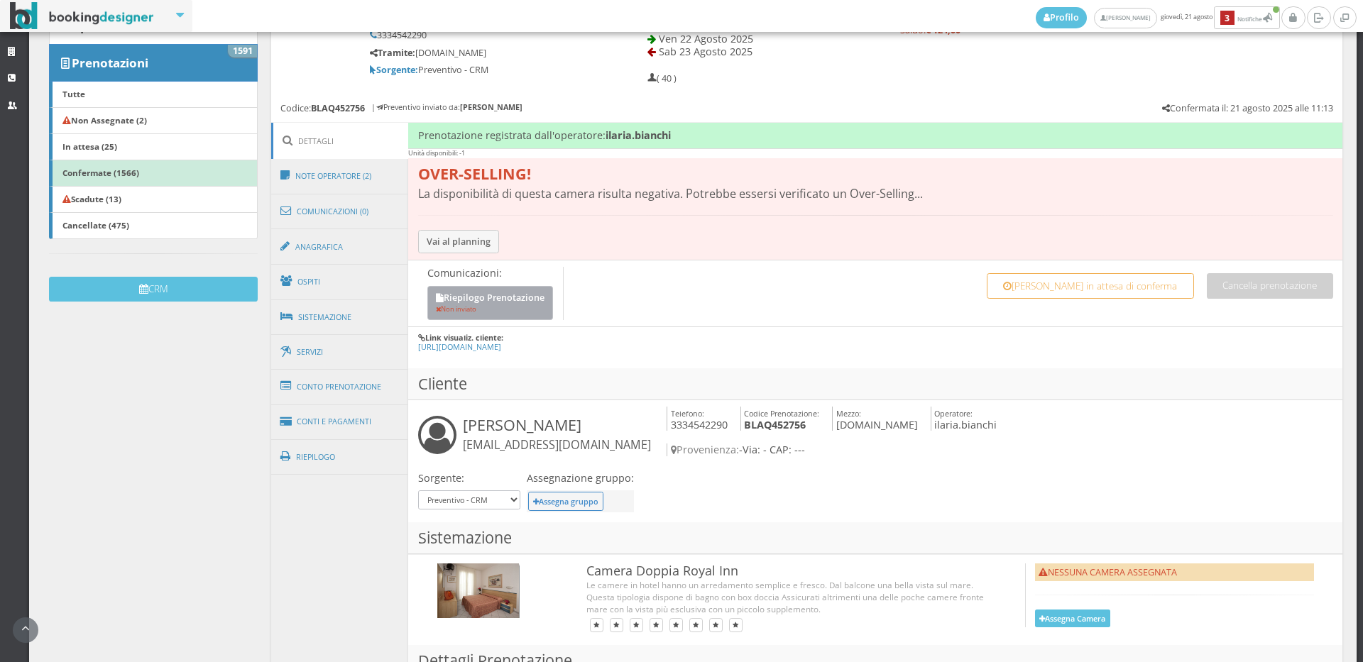
click at [473, 302] on button "Riepilogo Prenotazione Non inviato" at bounding box center [490, 303] width 126 height 35
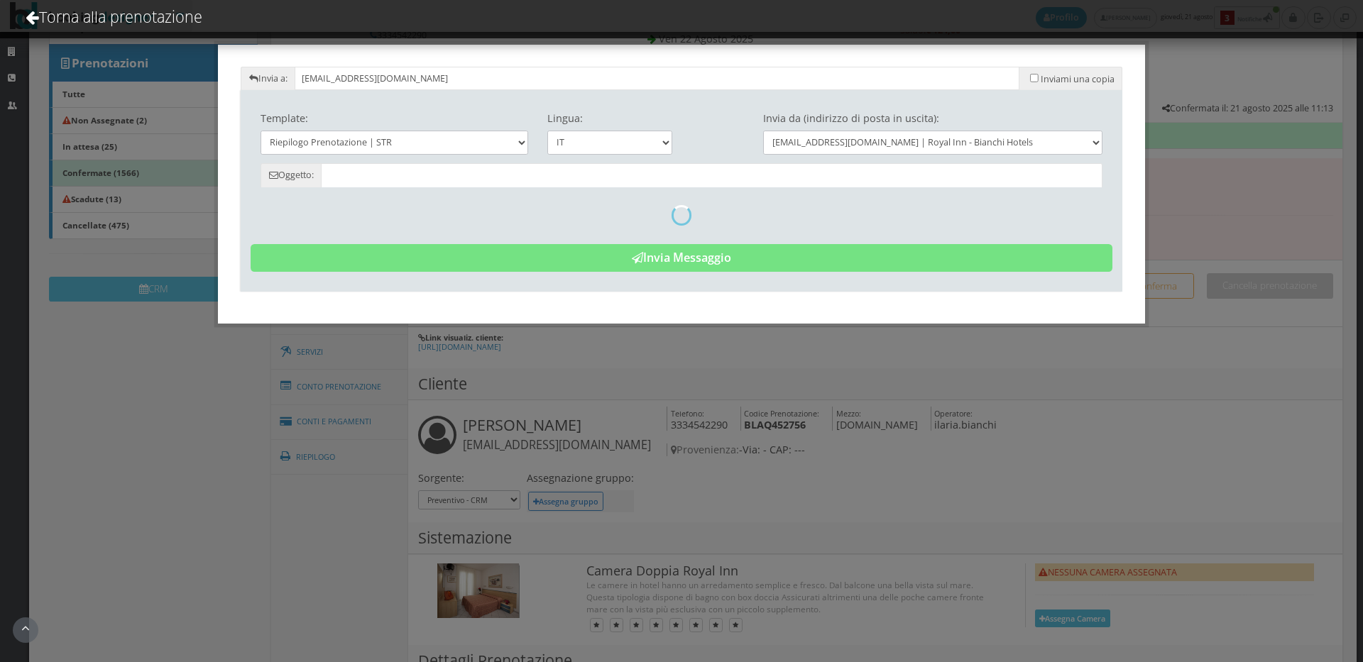
type input "Riepilogo Prenotazione - Elena Francia - Cod. BLAQ452756"
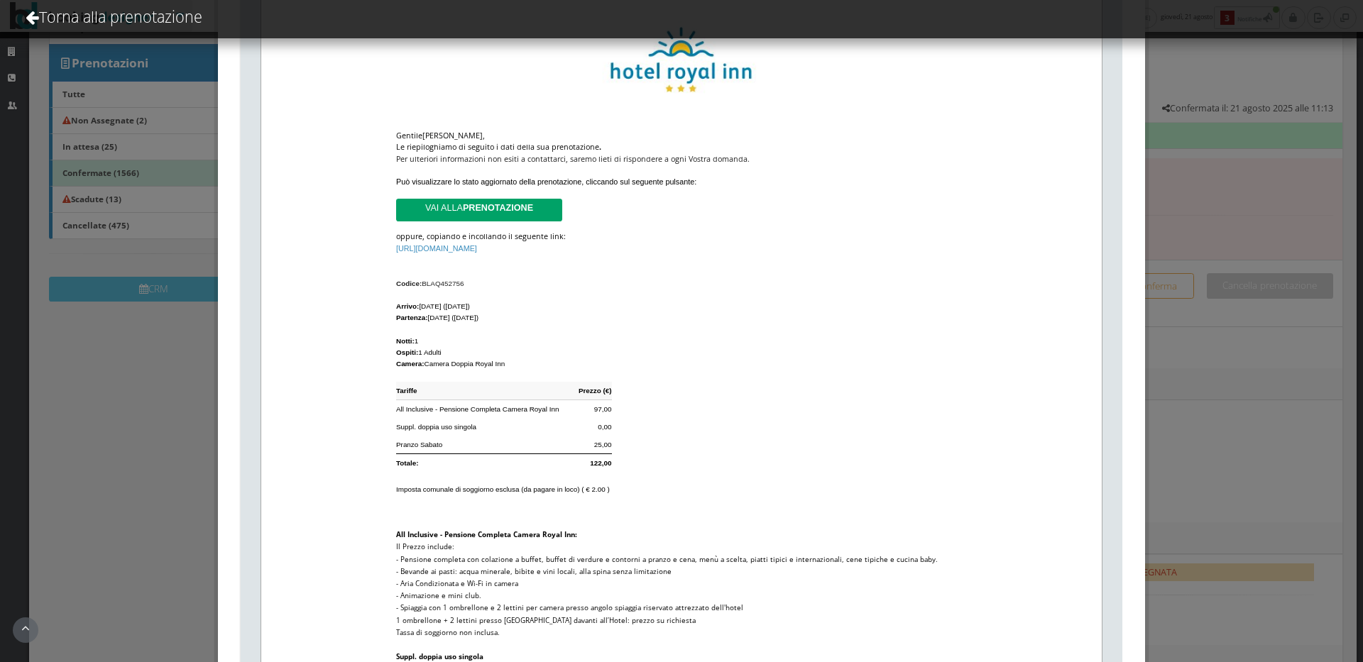
scroll to position [614, 0]
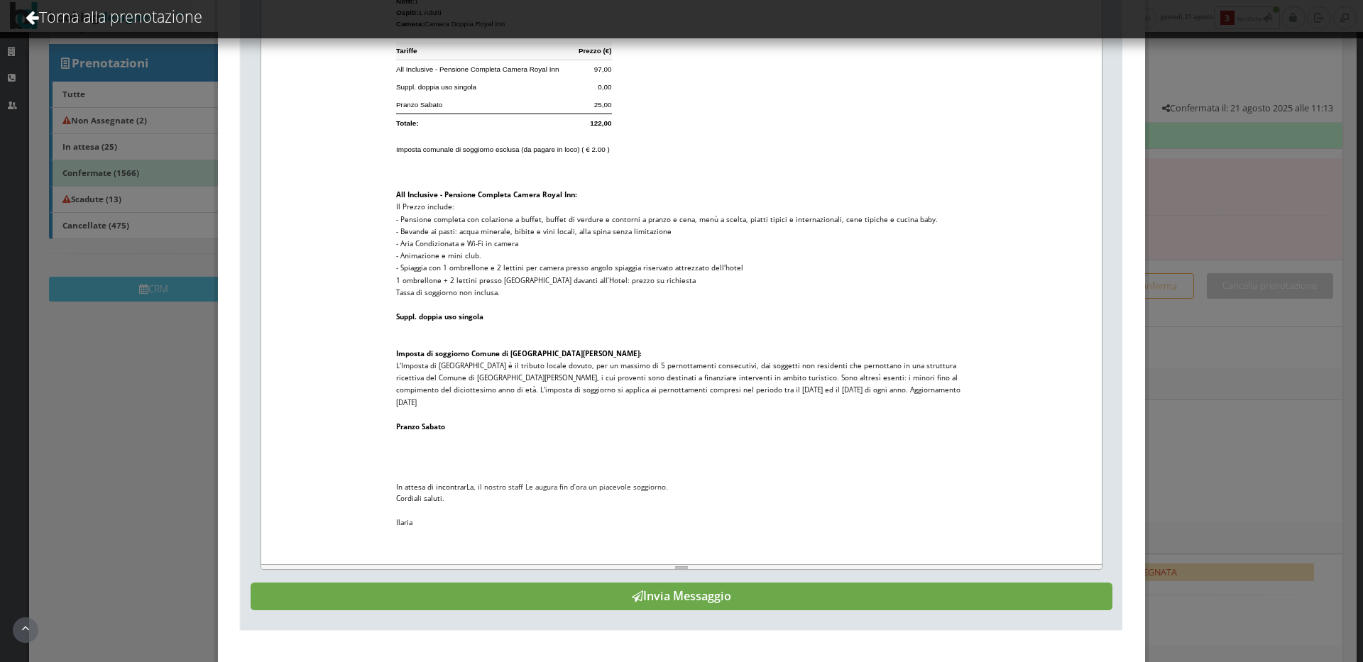
click at [689, 595] on button "Invia Messaggio" at bounding box center [682, 597] width 862 height 28
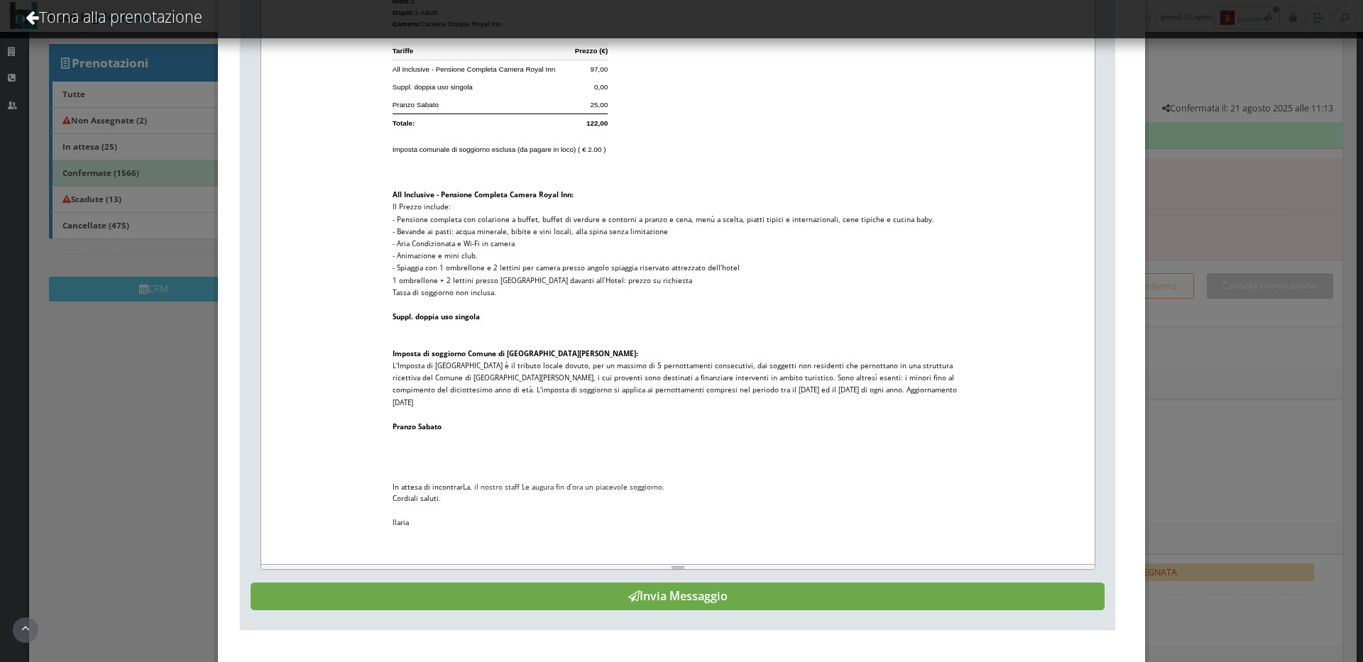
scroll to position [0, 0]
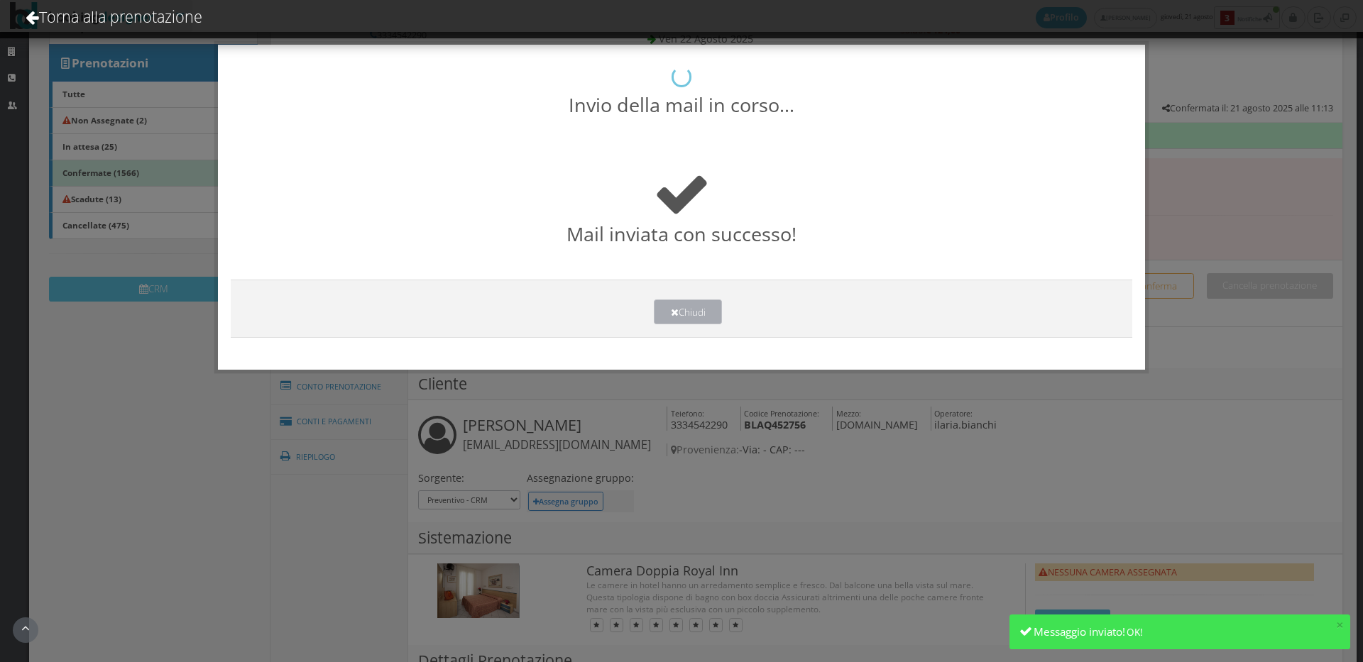
click at [683, 310] on button "Chiudi" at bounding box center [688, 312] width 68 height 25
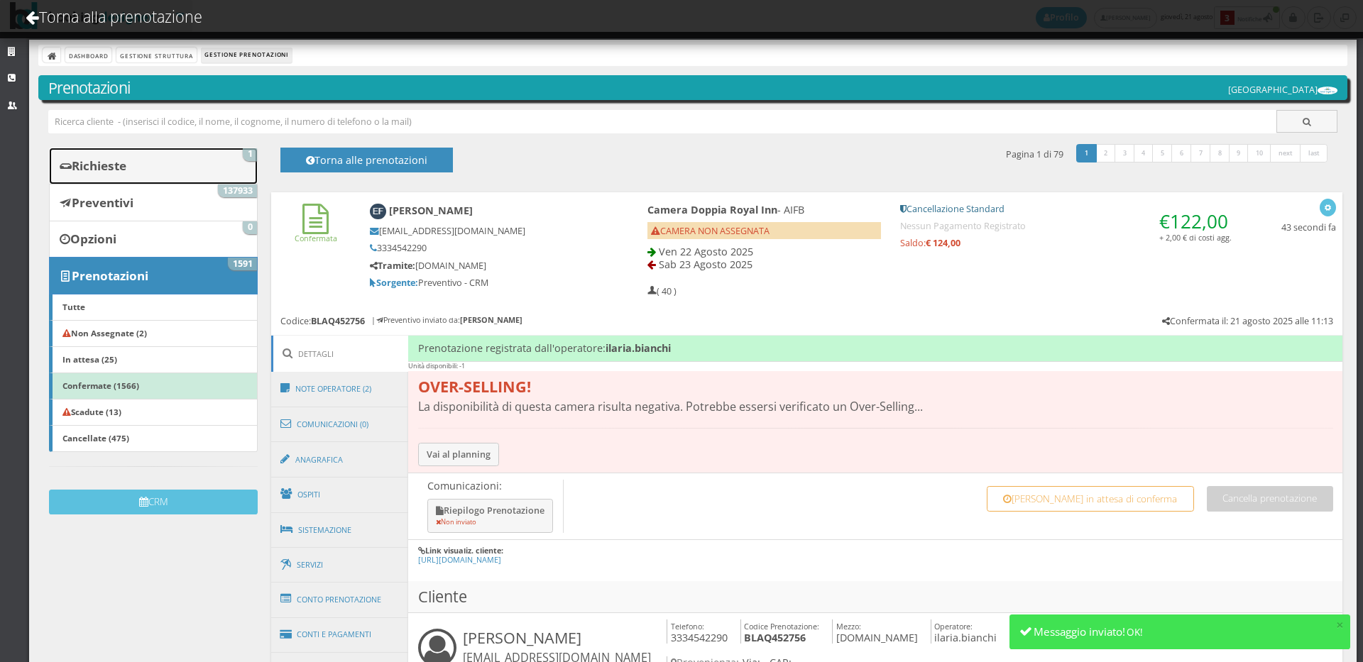
click at [200, 151] on link "Richieste 1" at bounding box center [153, 166] width 209 height 37
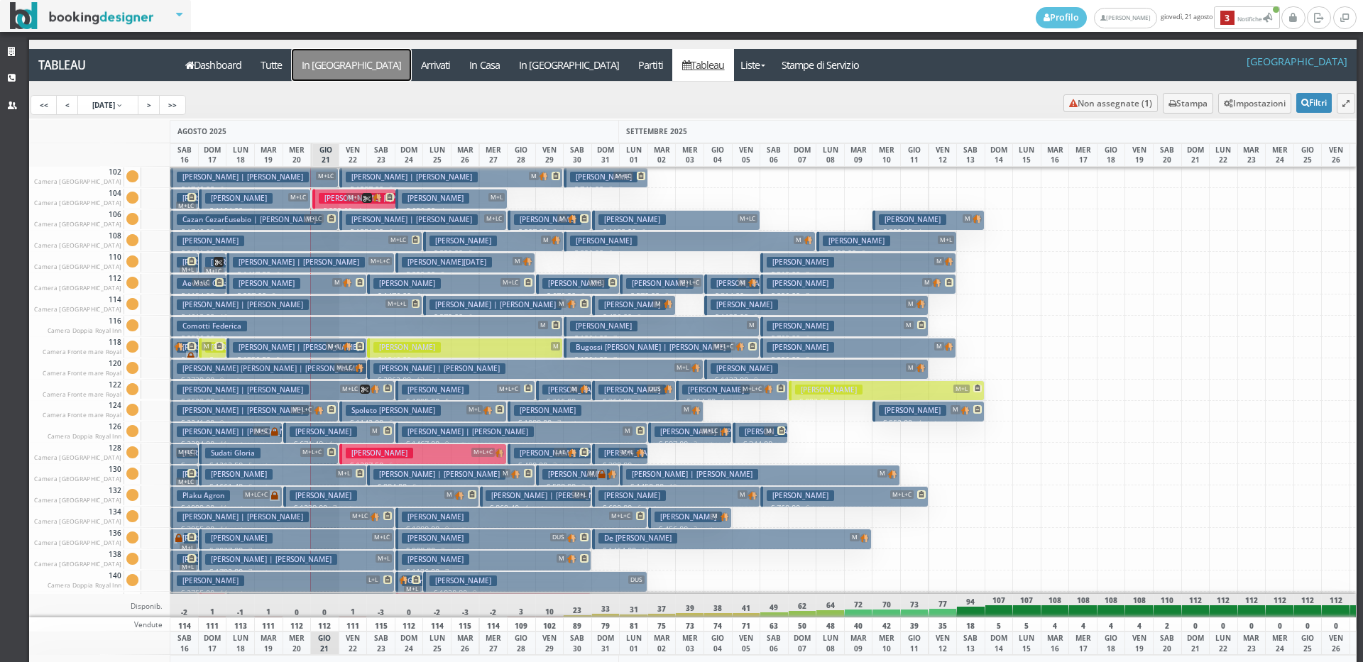
click at [335, 62] on a=pms-arrival-reservations"] "In [GEOGRAPHIC_DATA]" at bounding box center [351, 65] width 119 height 32
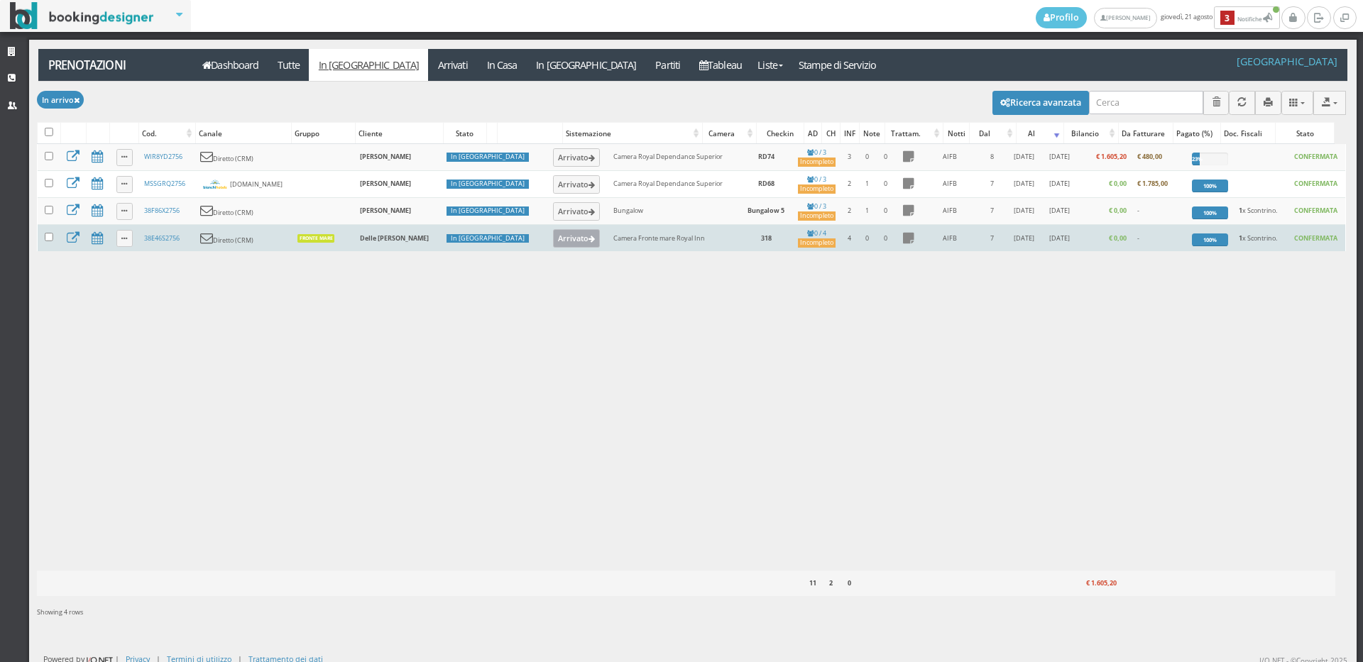
click at [553, 241] on button "Arrivato" at bounding box center [577, 238] width 48 height 18
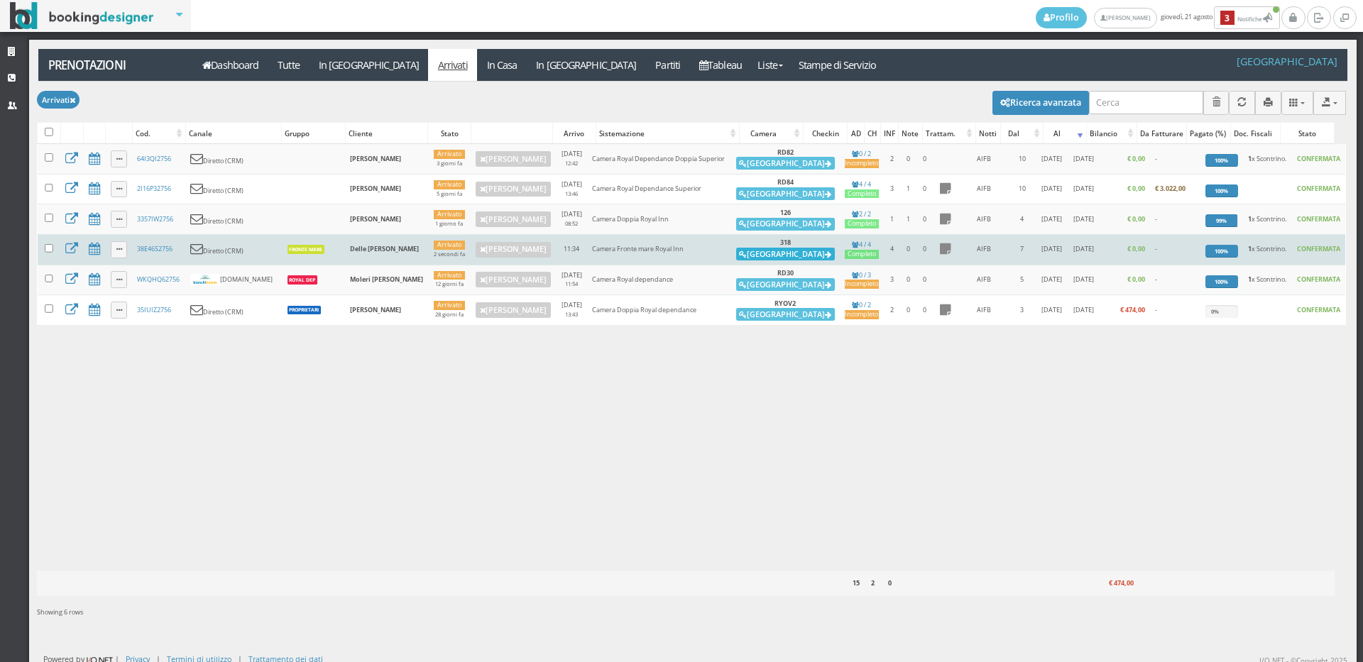
click at [768, 253] on button "[GEOGRAPHIC_DATA]" at bounding box center [785, 254] width 99 height 13
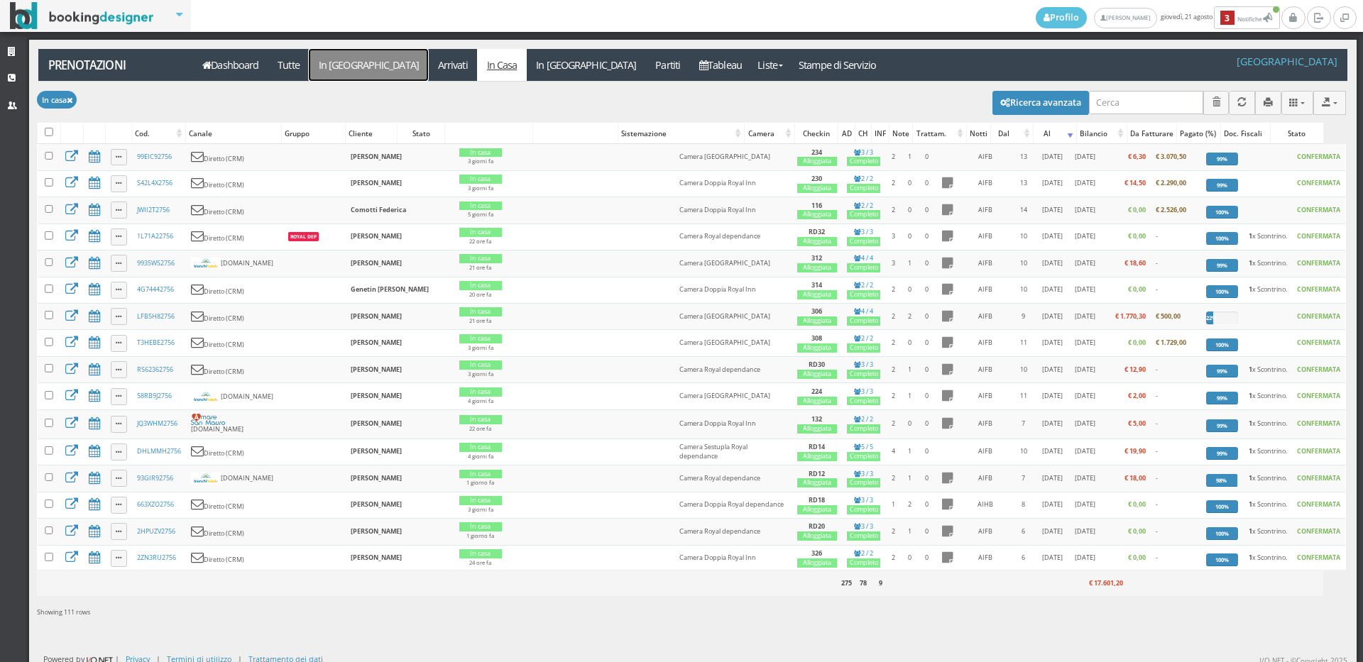
click at [357, 65] on link "In [GEOGRAPHIC_DATA]" at bounding box center [368, 65] width 119 height 32
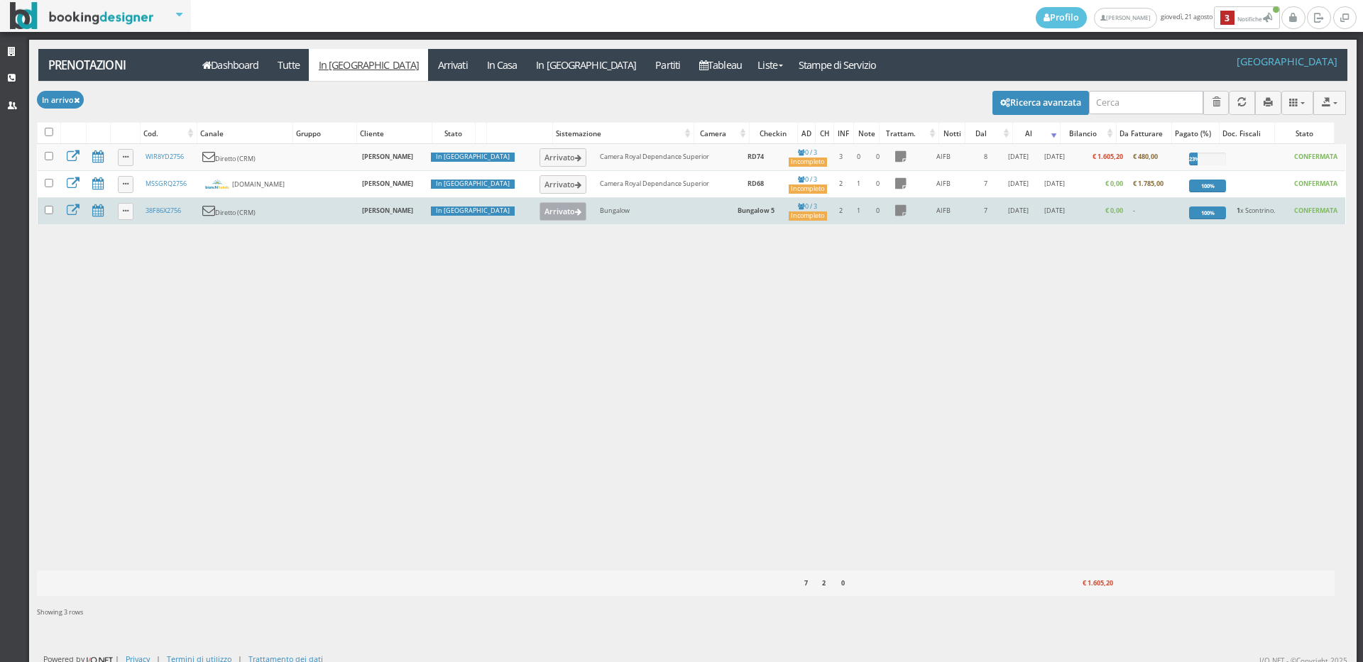
click at [539, 211] on button "Arrivato" at bounding box center [563, 211] width 48 height 18
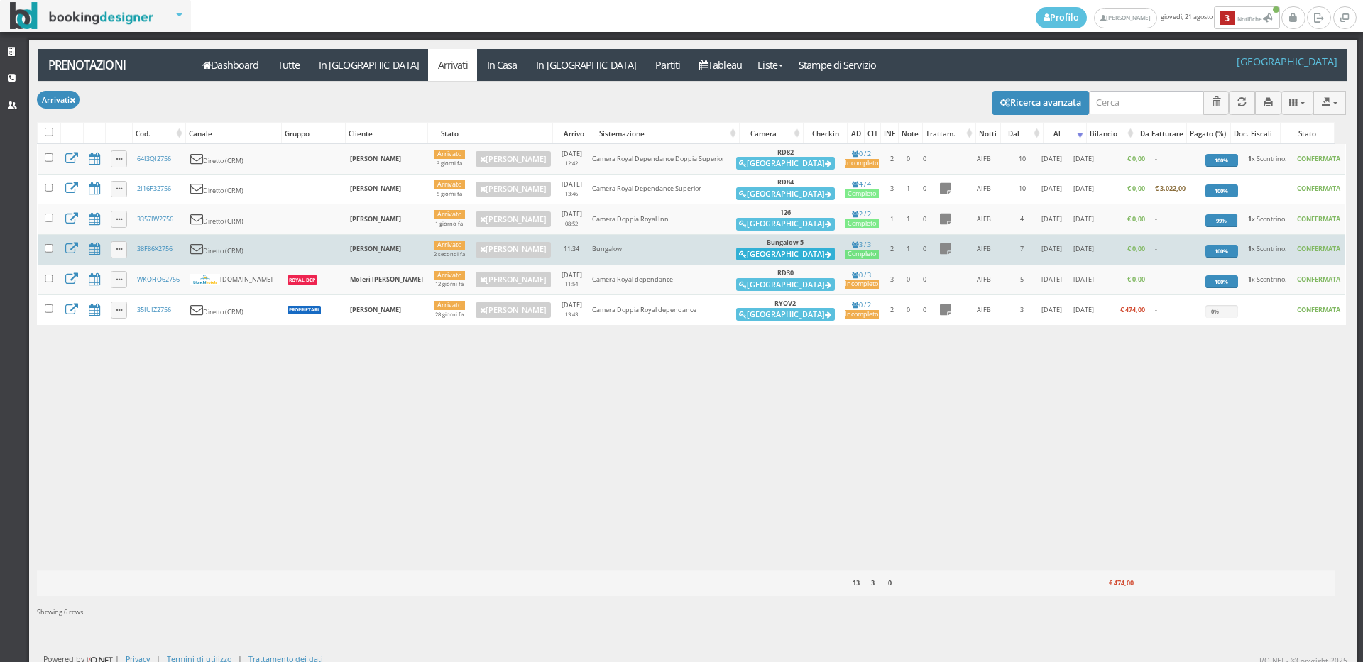
click at [779, 253] on button "Alloggia" at bounding box center [785, 254] width 99 height 13
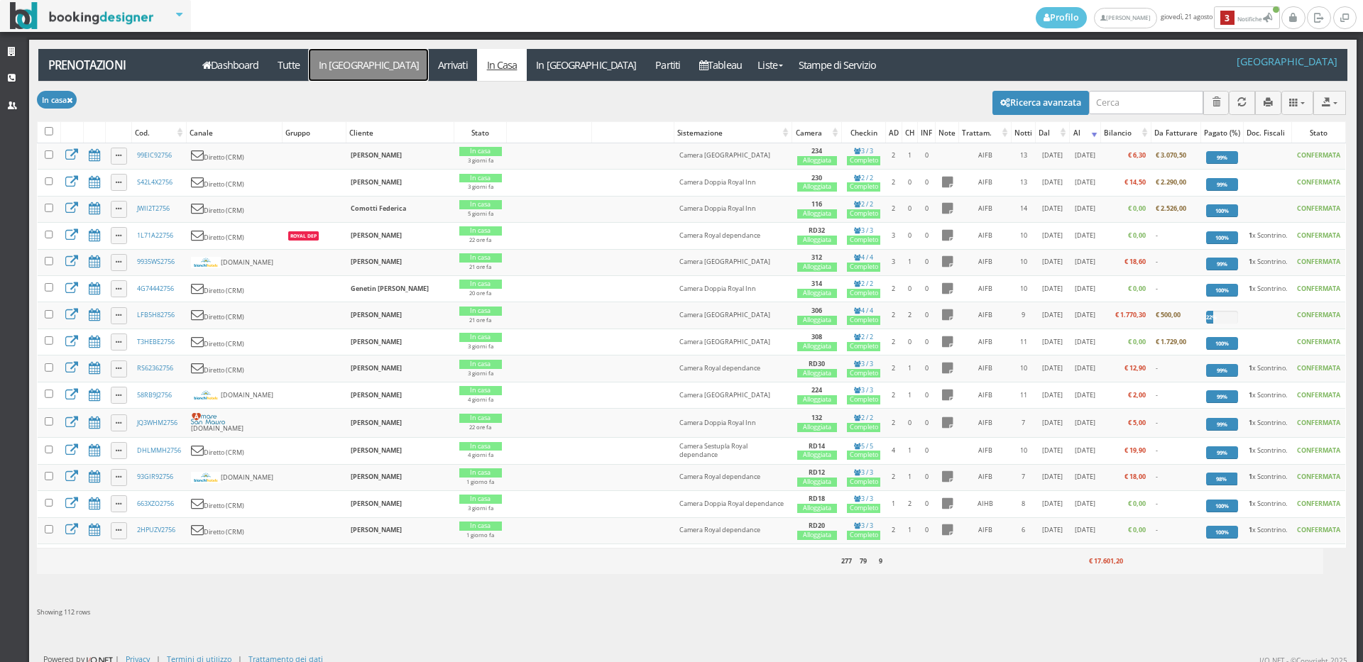
click at [352, 71] on link "In [GEOGRAPHIC_DATA]" at bounding box center [368, 65] width 119 height 32
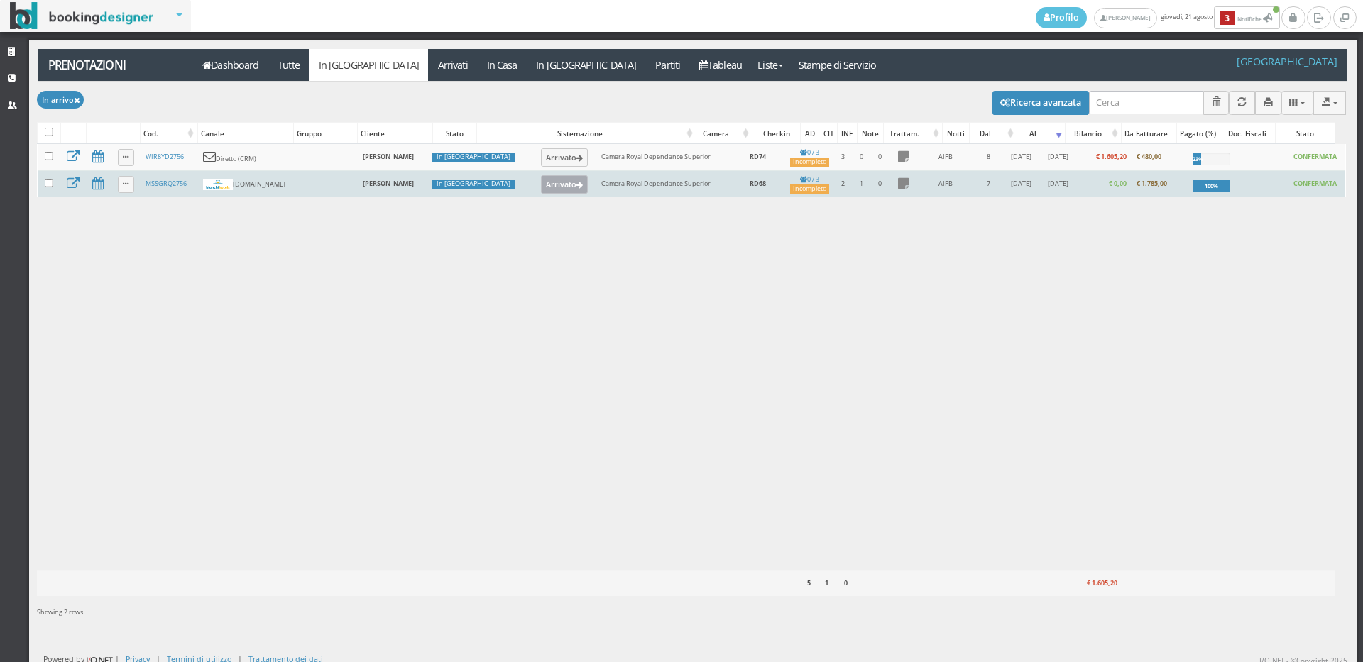
click at [541, 187] on button "Arrivato" at bounding box center [565, 184] width 48 height 18
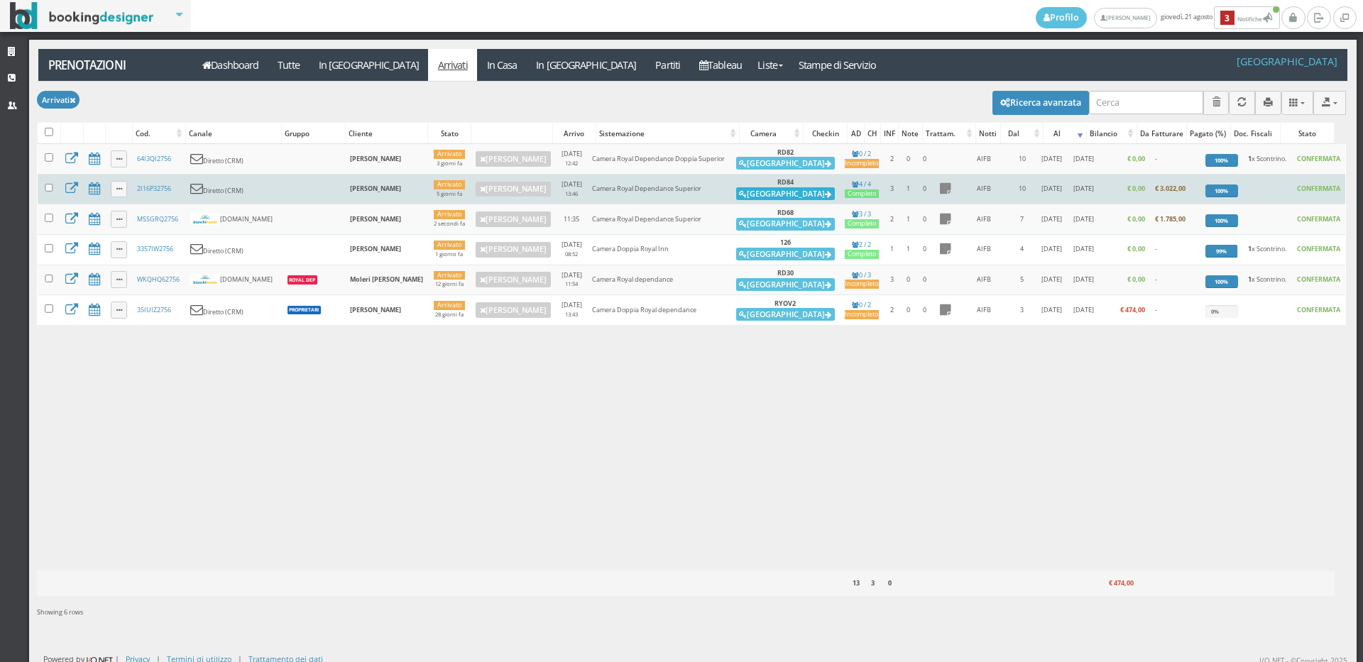
click at [767, 197] on button "Alloggia" at bounding box center [785, 193] width 99 height 13
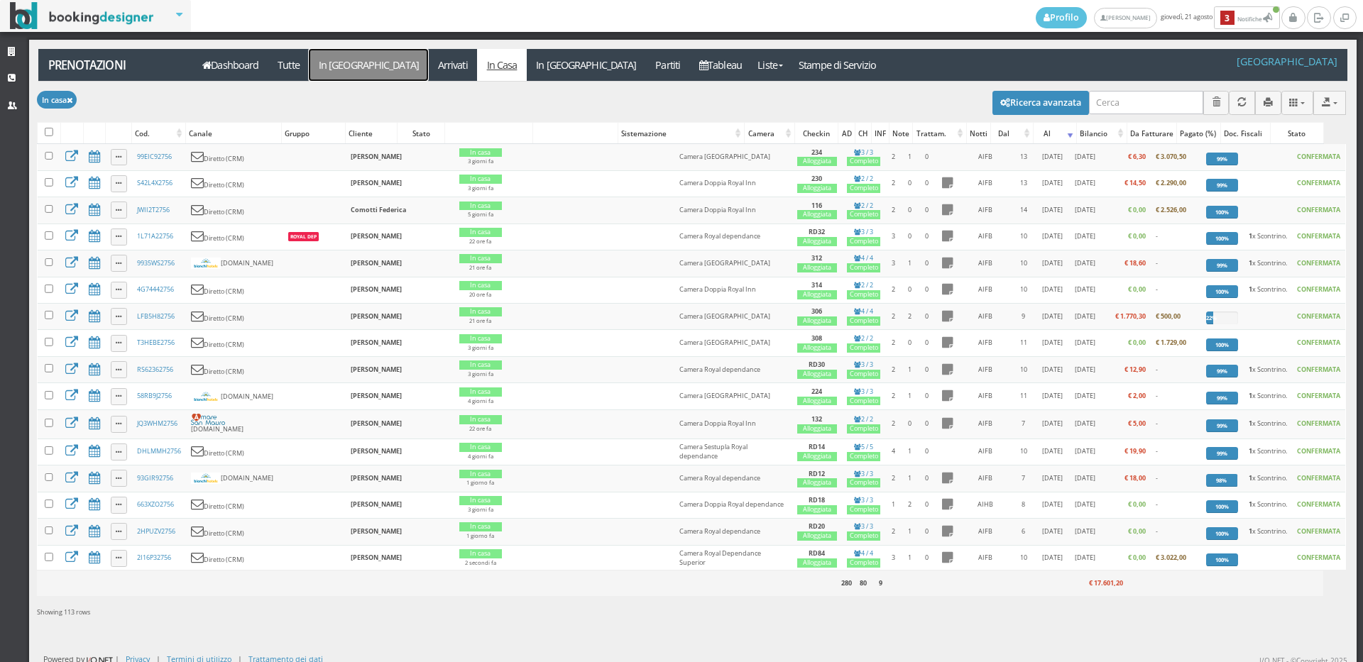
click at [346, 62] on link "In [GEOGRAPHIC_DATA]" at bounding box center [368, 65] width 119 height 32
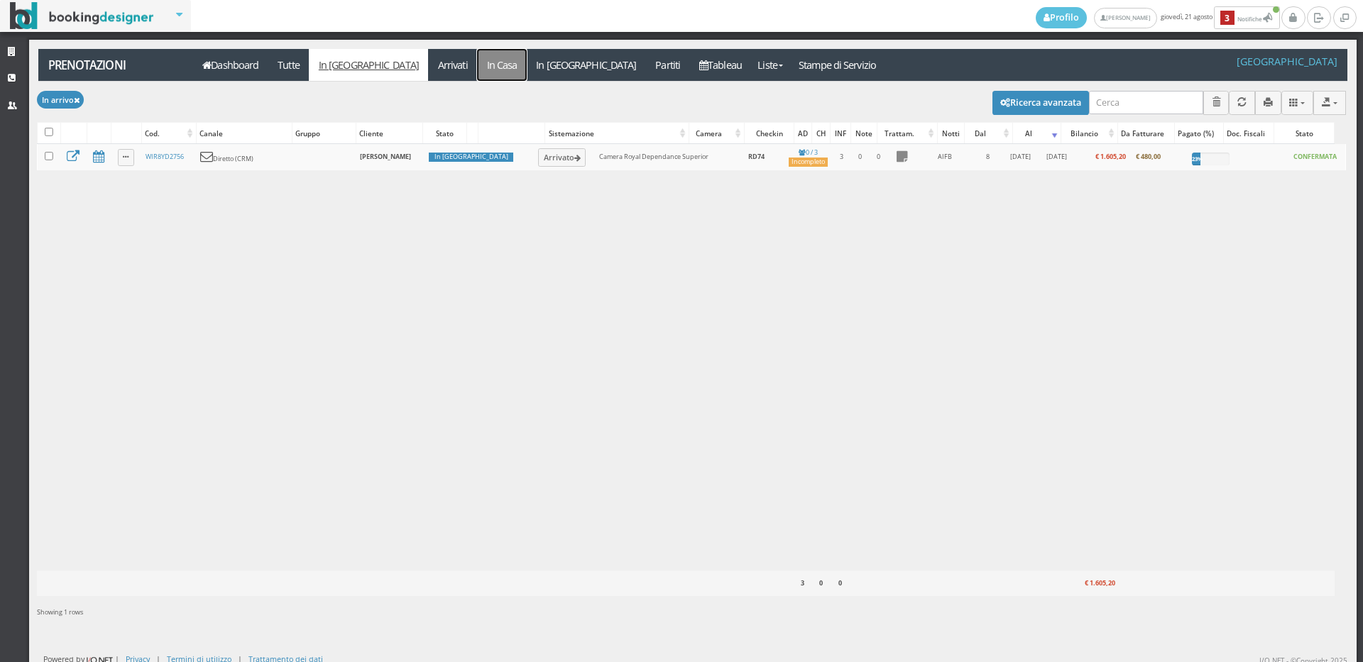
click at [477, 77] on link "In Casa" at bounding box center [502, 65] width 50 height 32
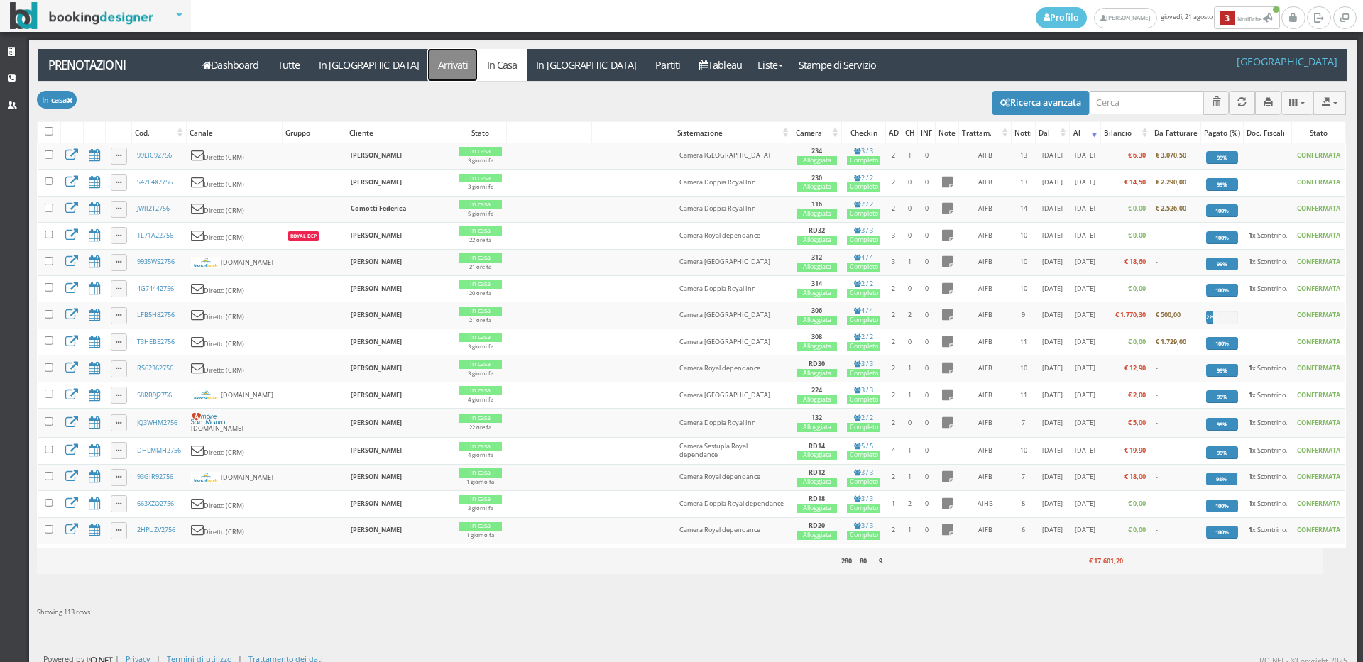
click at [428, 63] on link "Arrivati" at bounding box center [452, 65] width 49 height 32
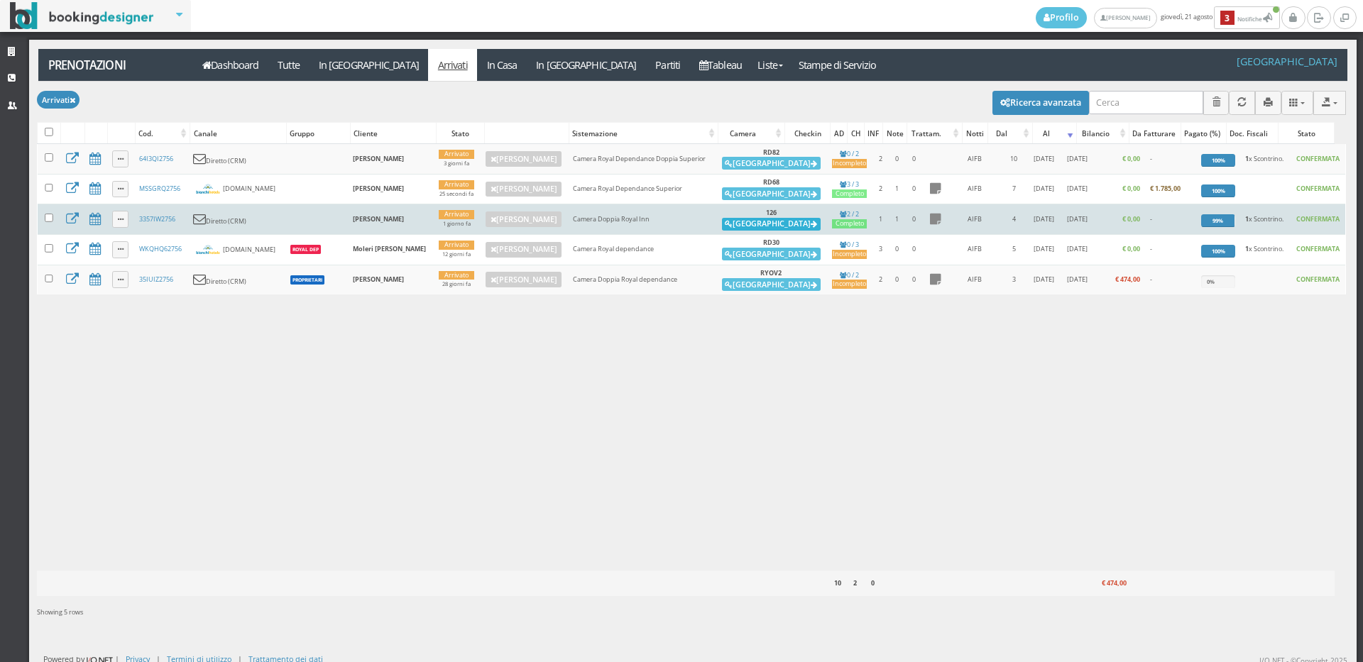
click at [753, 222] on button "Alloggia" at bounding box center [771, 224] width 99 height 13
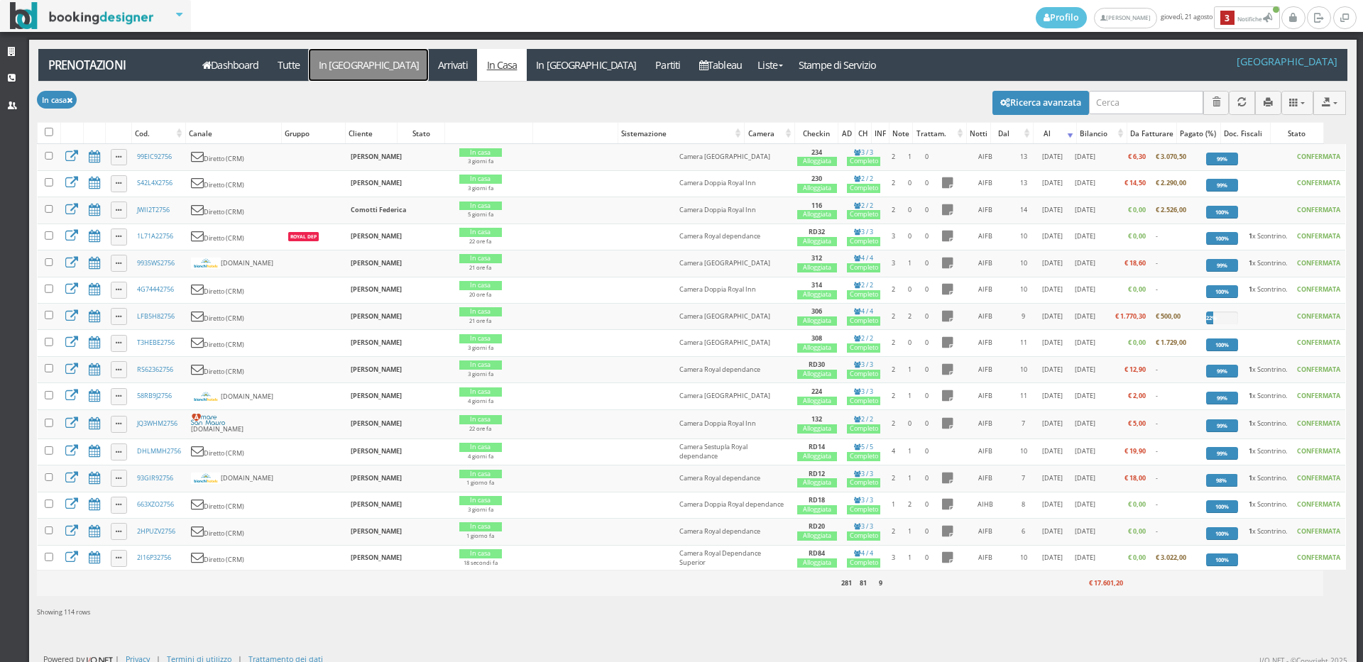
click at [344, 57] on link "In [GEOGRAPHIC_DATA]" at bounding box center [368, 65] width 119 height 32
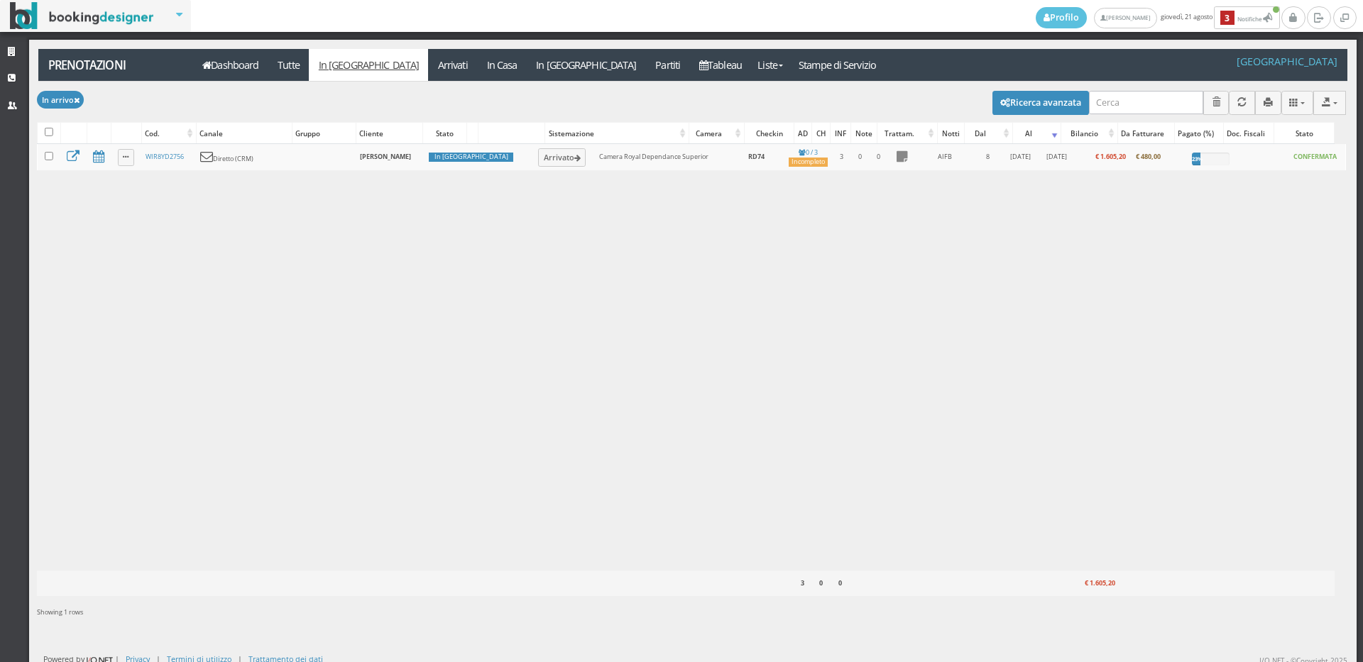
click at [428, 66] on link "Arrivati" at bounding box center [452, 65] width 49 height 32
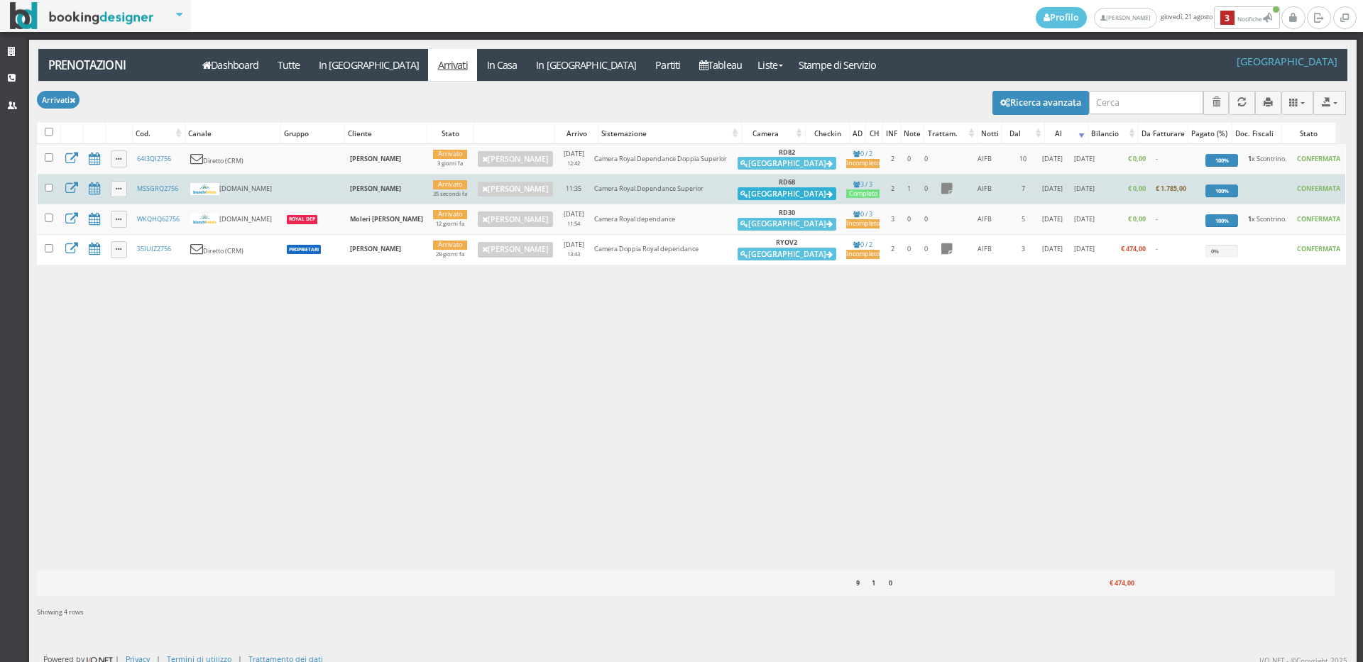
click at [770, 191] on button "Alloggia" at bounding box center [786, 193] width 99 height 13
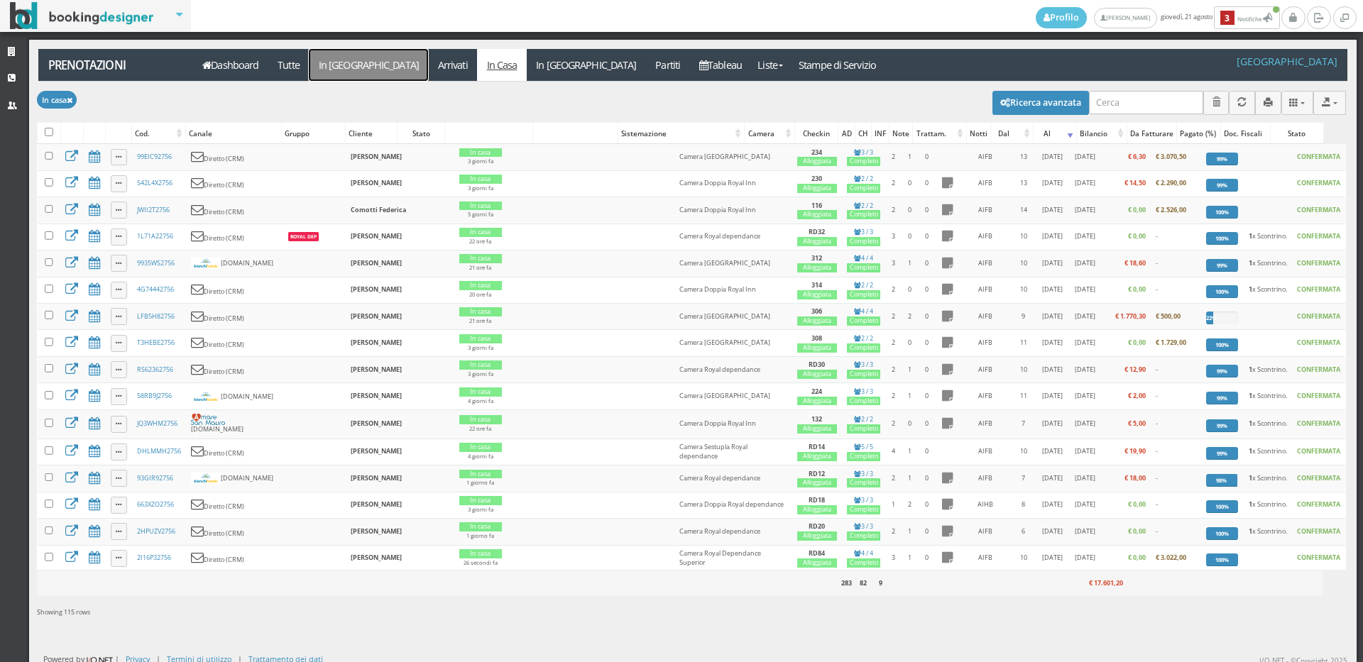
click at [339, 70] on link "In [GEOGRAPHIC_DATA]" at bounding box center [368, 65] width 119 height 32
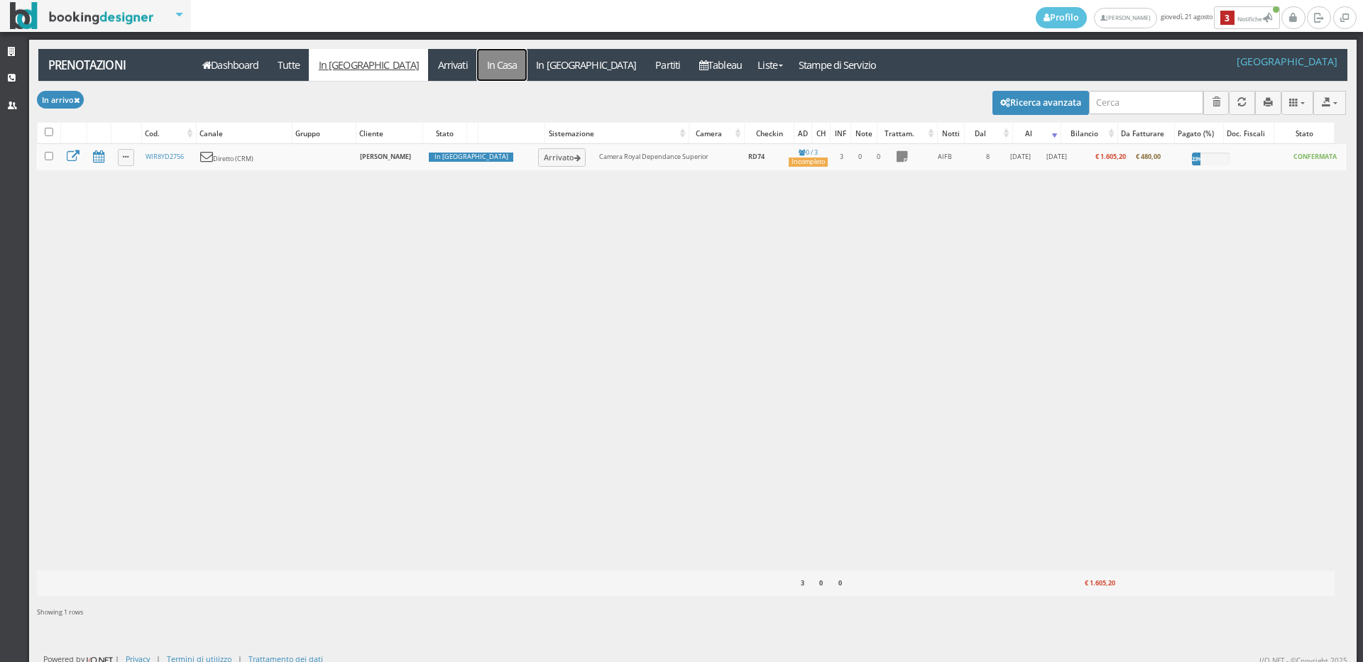
click at [477, 70] on link "In Casa" at bounding box center [502, 65] width 50 height 32
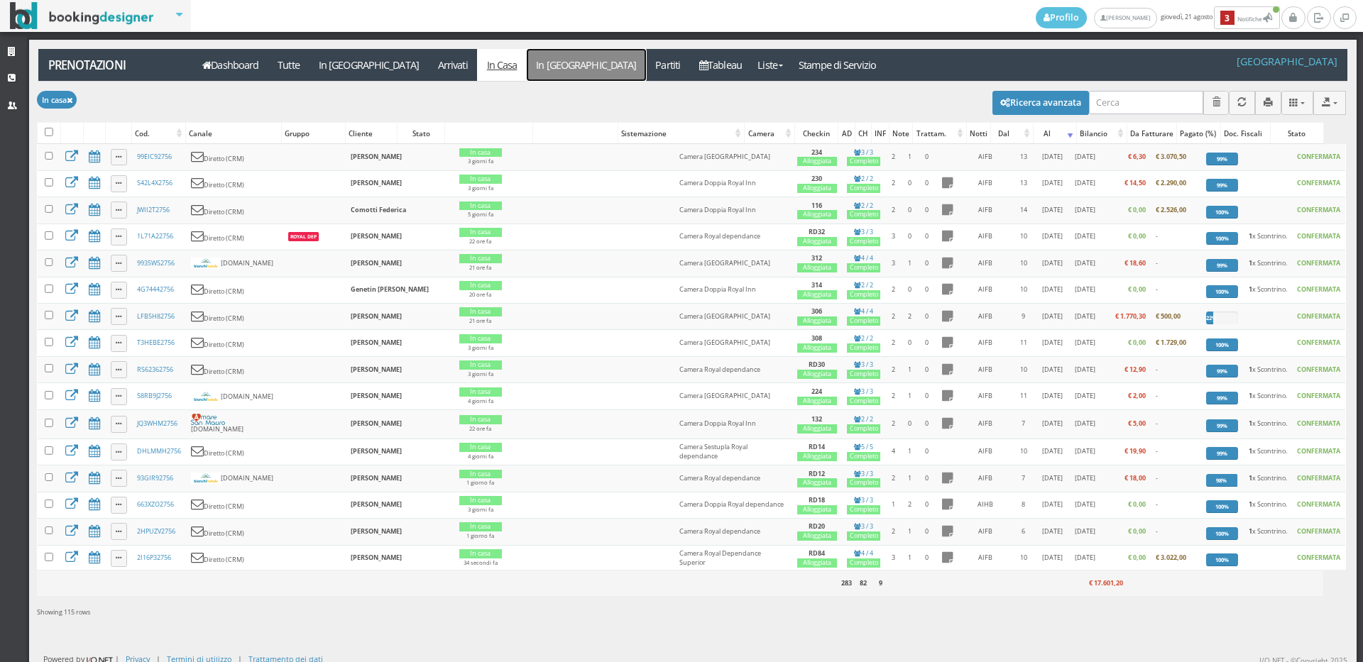
click at [527, 60] on link "In [GEOGRAPHIC_DATA]" at bounding box center [586, 65] width 119 height 32
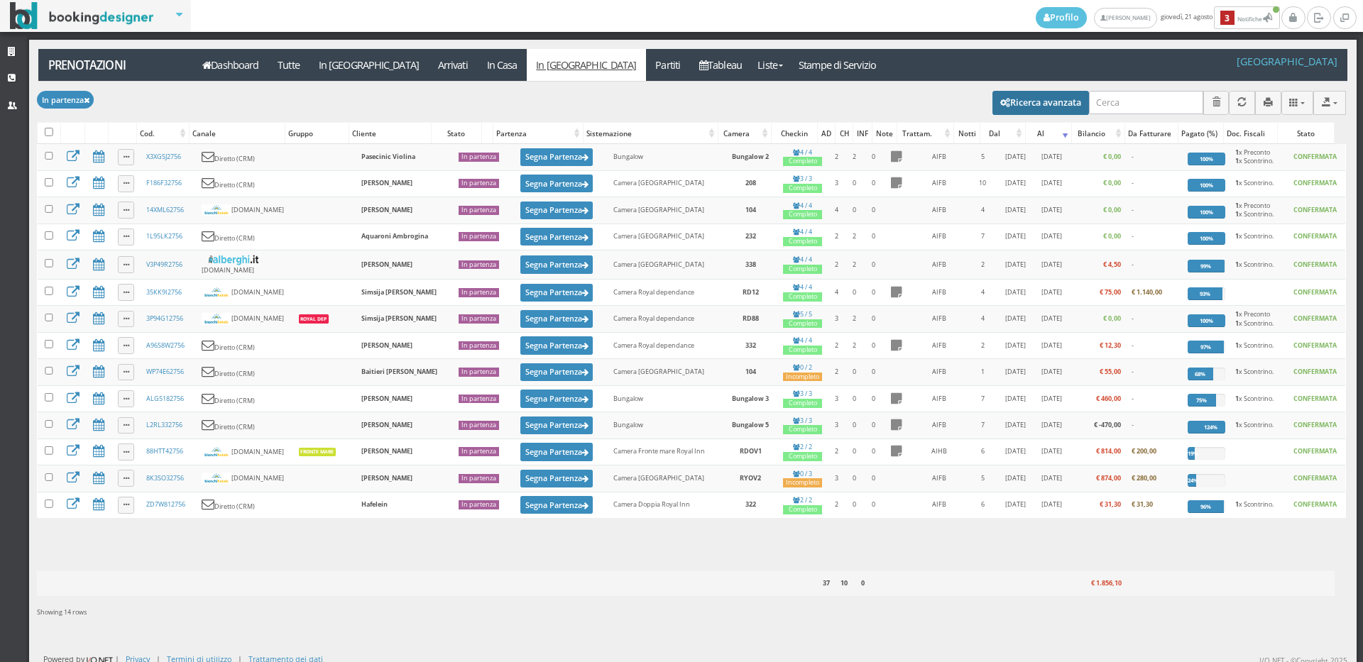
click at [1042, 99] on button "Ricerca avanzata" at bounding box center [1040, 103] width 97 height 24
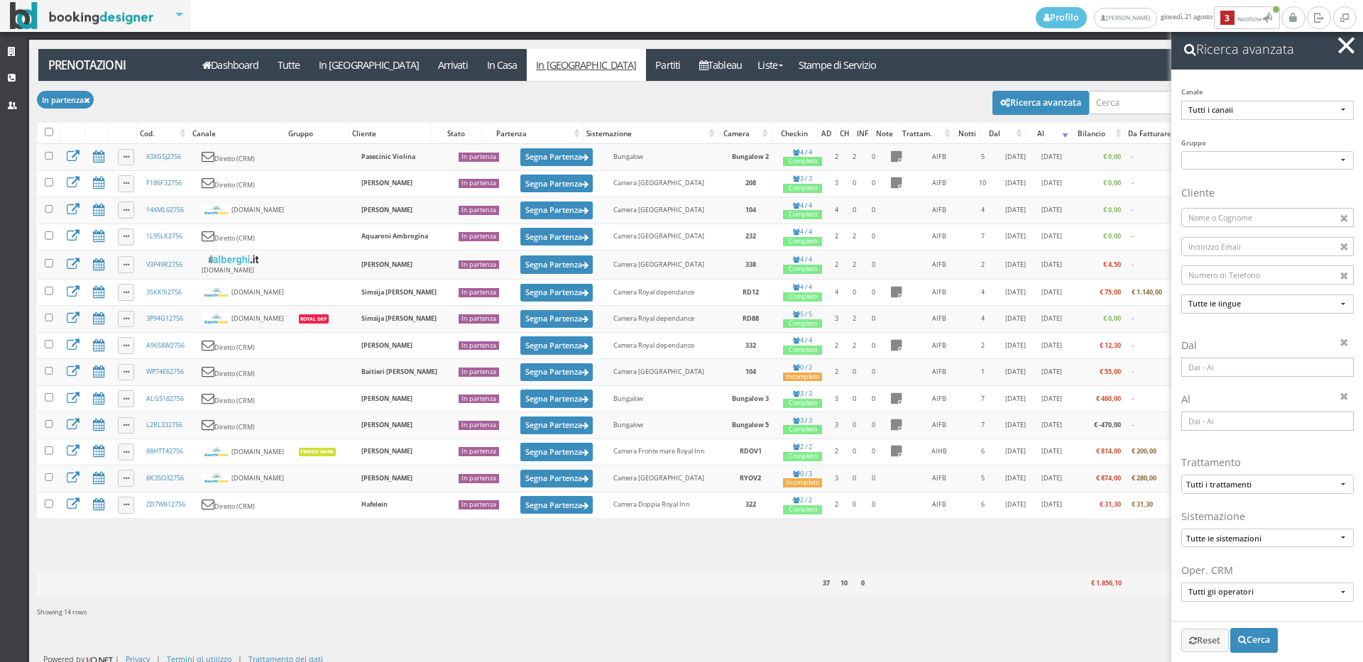
click at [1029, 613] on div "Showing 14 rows" at bounding box center [691, 613] width 1309 height 35
click at [327, 51] on link "In [GEOGRAPHIC_DATA]" at bounding box center [368, 65] width 119 height 32
